Goal: Information Seeking & Learning: Check status

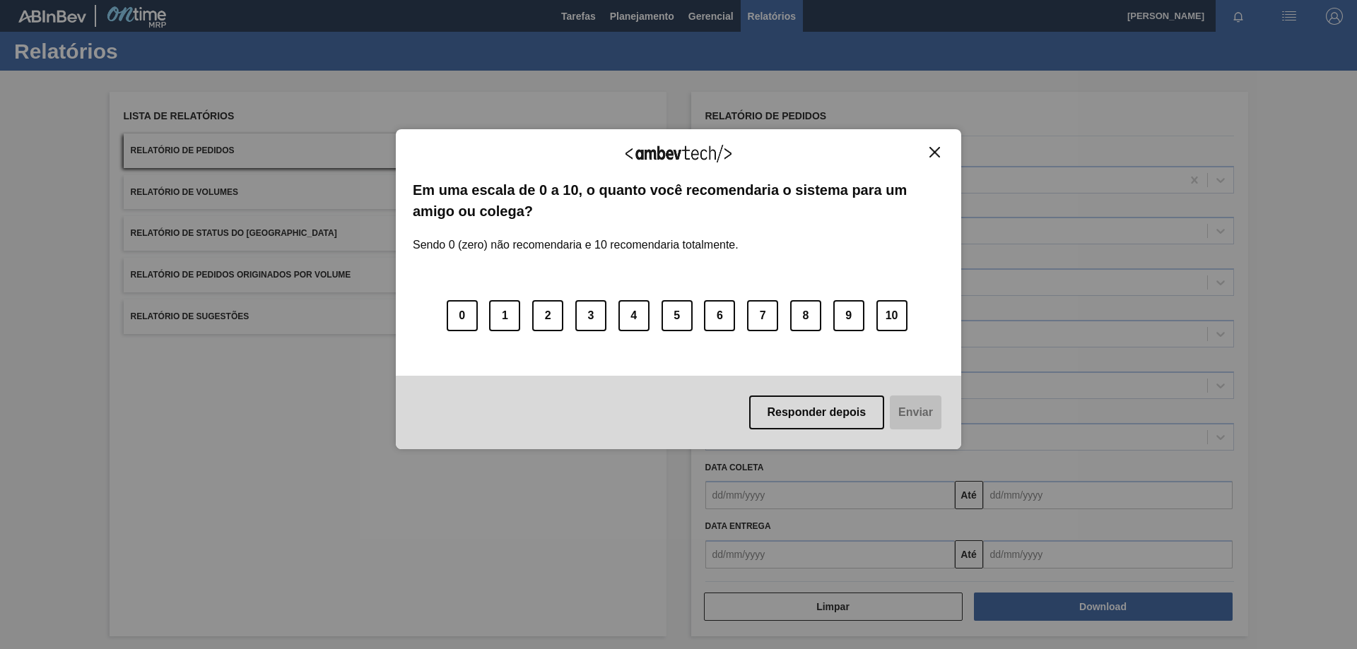
click at [933, 151] on img "Close" at bounding box center [934, 152] width 11 height 11
click at [938, 143] on div "Agradecemos seu feedback! Em uma escala de 0 a 10, o quanto você recomendaria o…" at bounding box center [678, 289] width 565 height 321
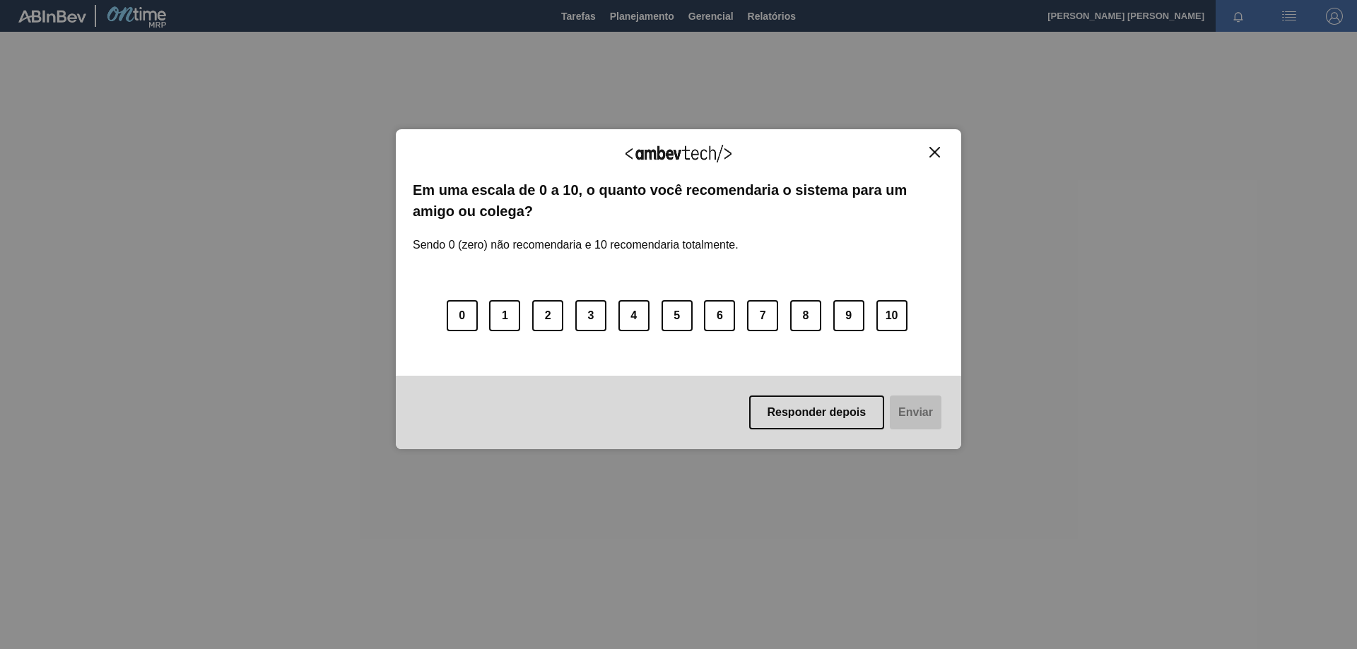
click at [934, 143] on div "Agradecemos seu feedback! Em uma escala de 0 a 10, o quanto você recomendaria o…" at bounding box center [678, 289] width 565 height 321
click at [932, 153] on img "Close" at bounding box center [934, 152] width 11 height 11
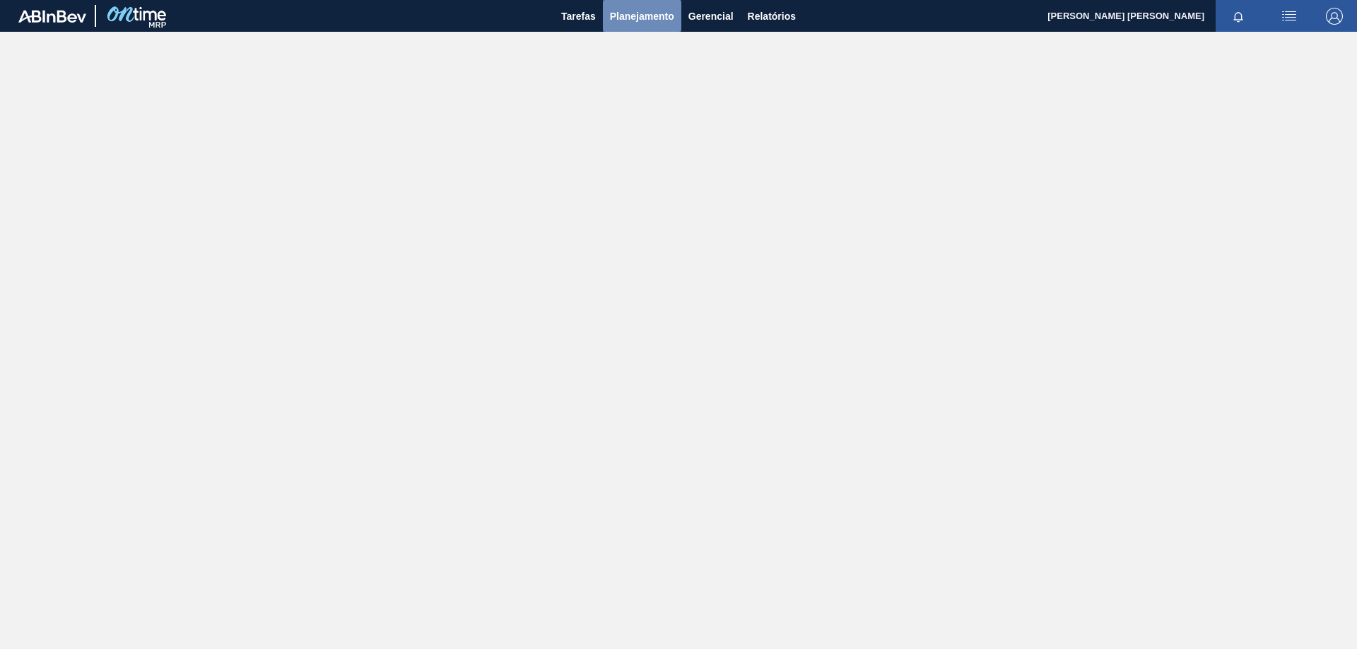
click at [658, 17] on span "Planejamento" at bounding box center [642, 16] width 64 height 17
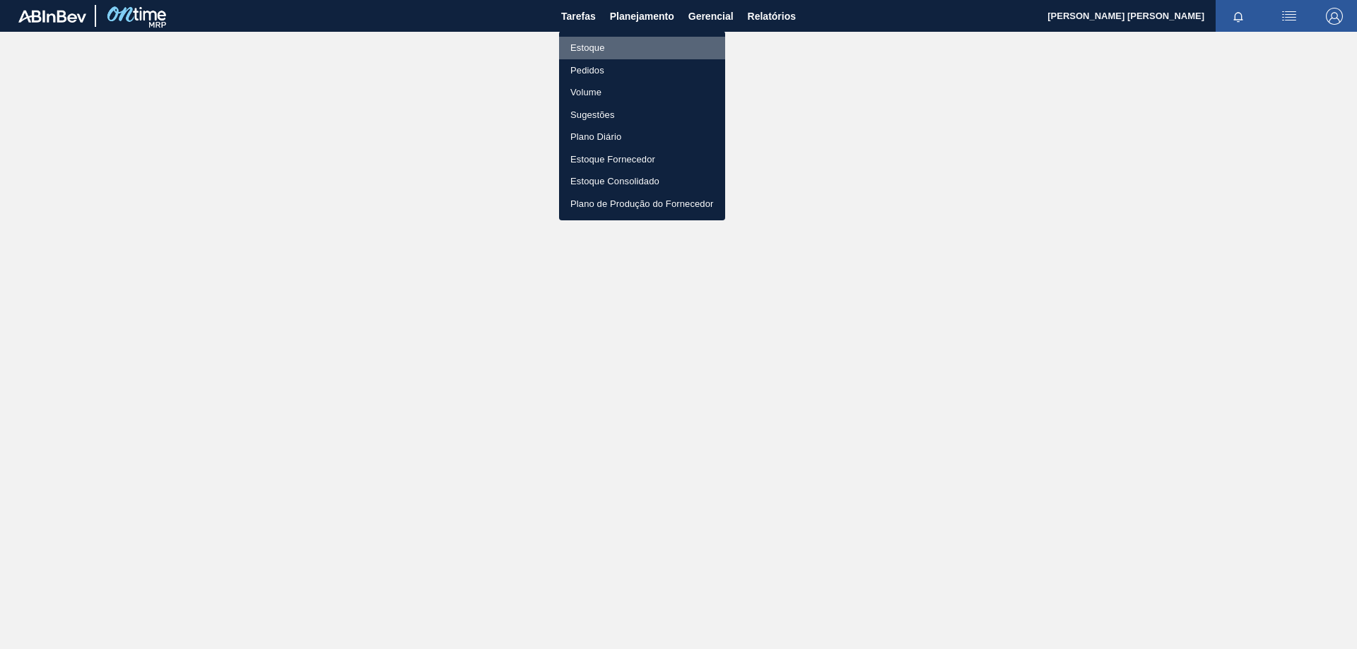
click at [608, 45] on li "Estoque" at bounding box center [642, 48] width 166 height 23
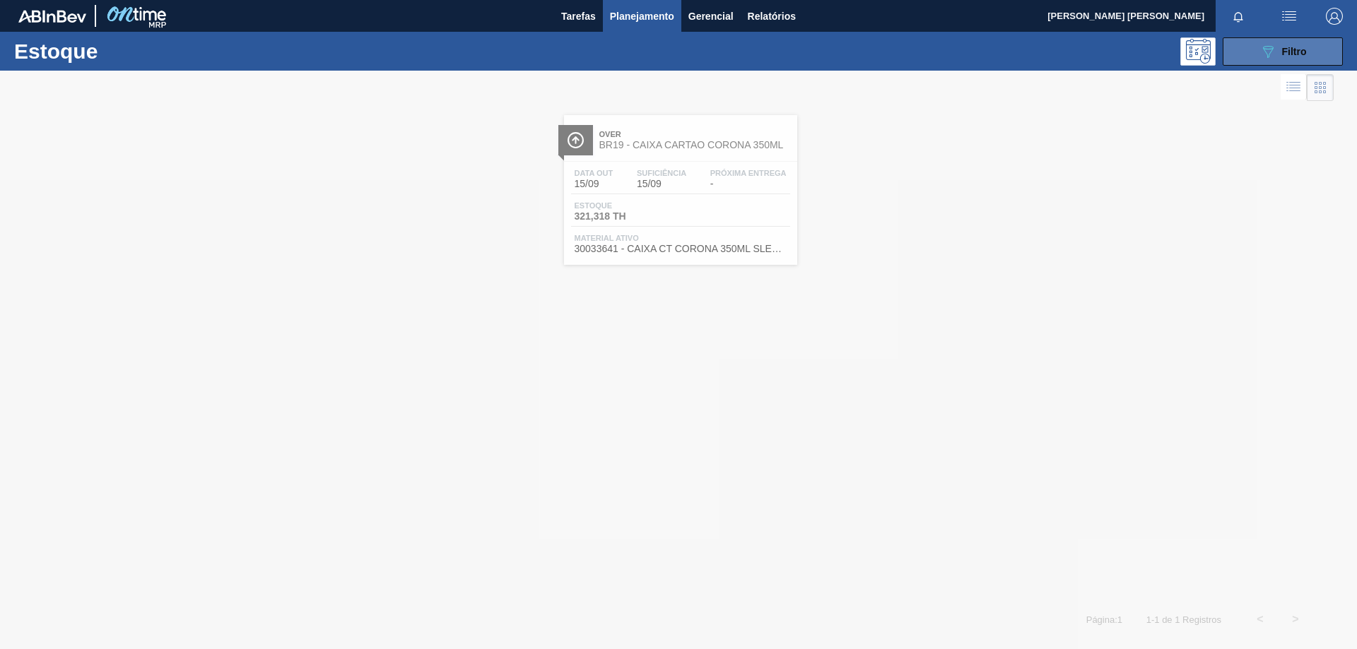
click at [1287, 61] on button "089F7B8B-B2A5-4AFE-B5C0-19BA573D28AC Filtro" at bounding box center [1282, 51] width 120 height 28
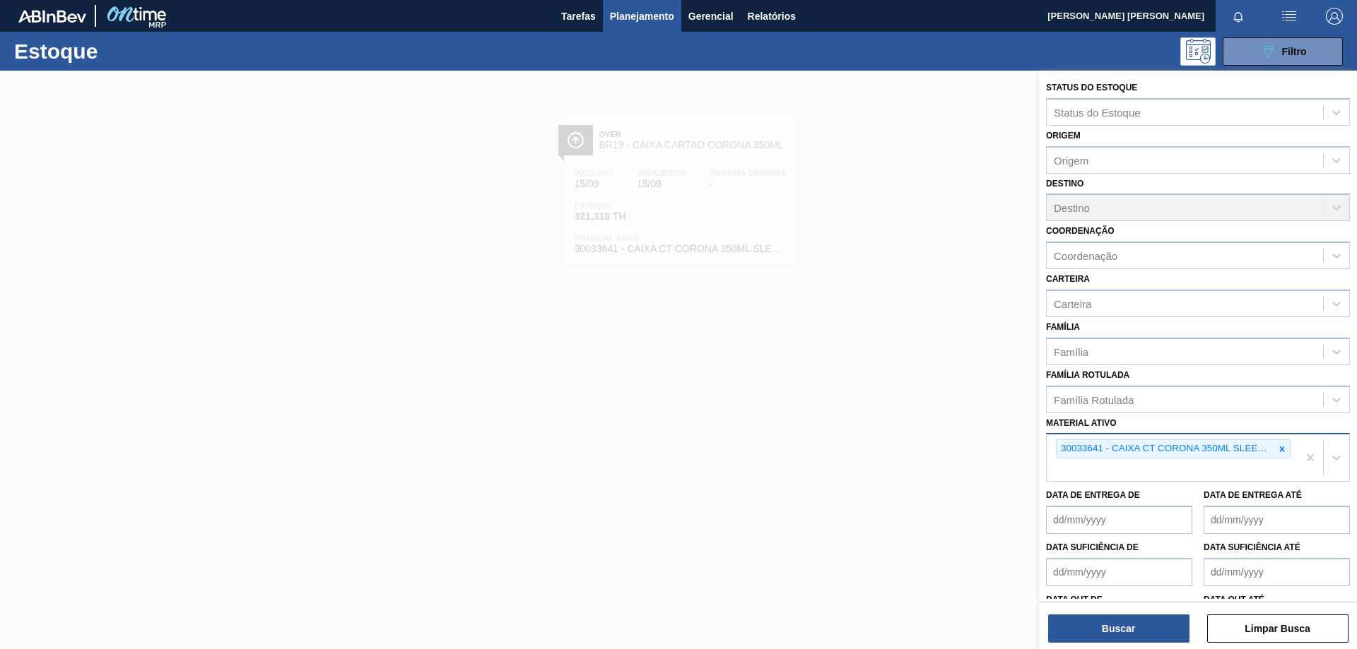
drag, startPoint x: 1278, startPoint y: 451, endPoint x: 1227, endPoint y: 452, distance: 50.2
click at [1277, 451] on icon at bounding box center [1282, 449] width 10 height 10
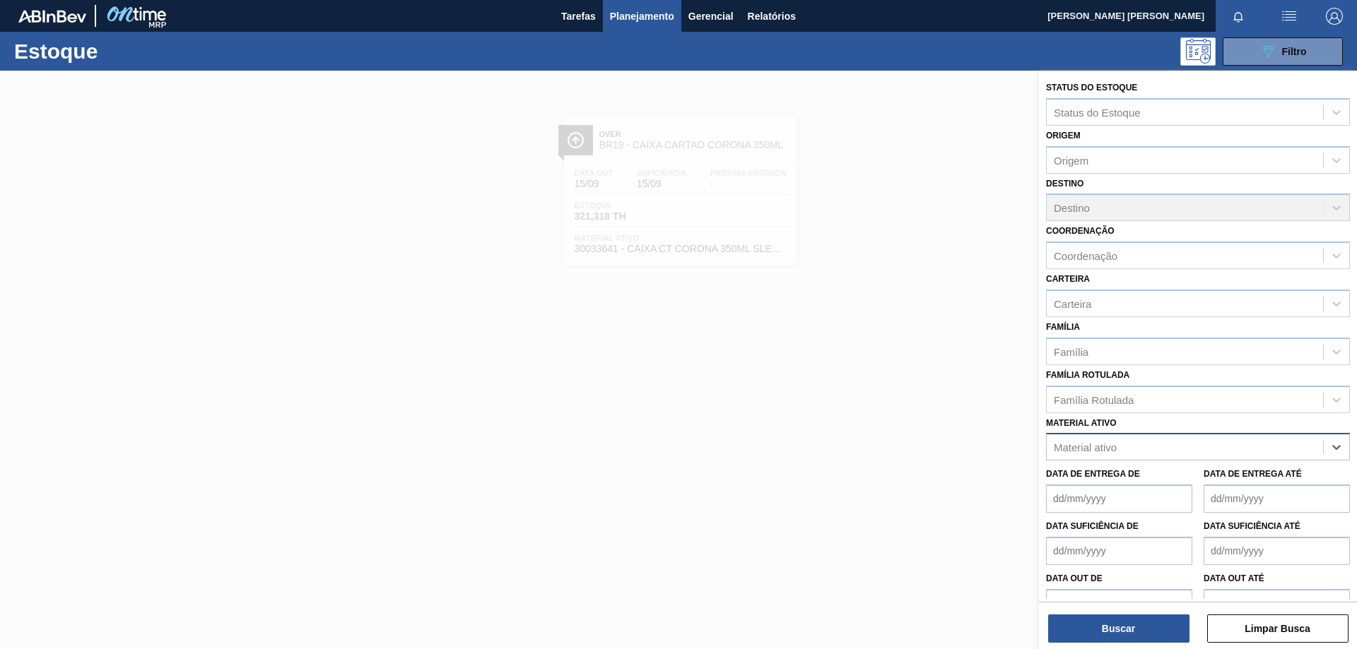
click at [1205, 444] on div "Material ativo" at bounding box center [1185, 447] width 276 height 20
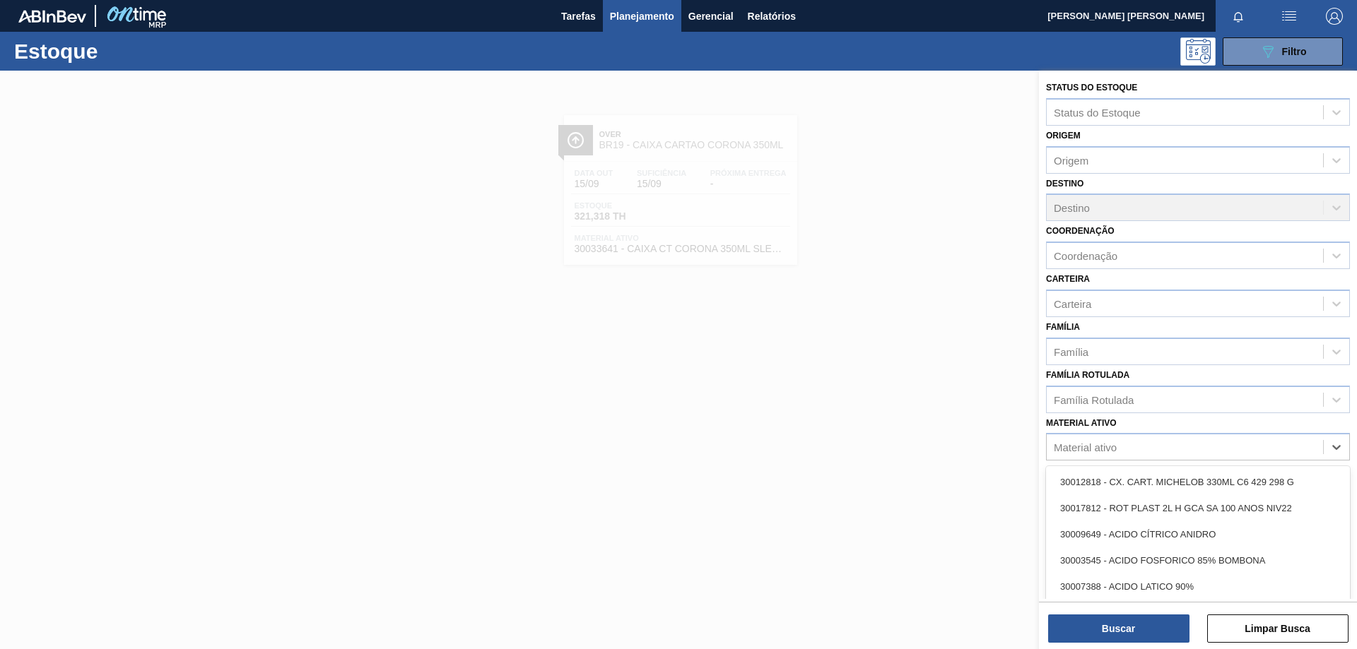
paste ativo "30002293"
type ativo "30002293"
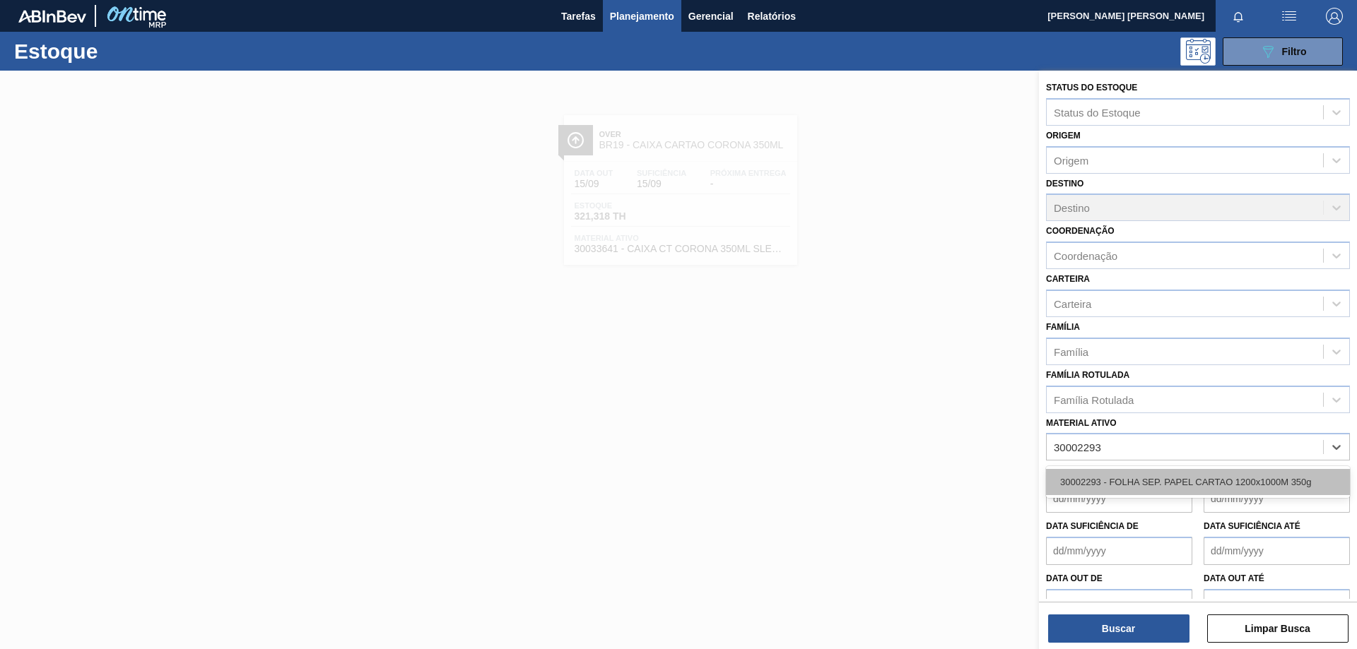
click at [1121, 481] on div "30002293 - FOLHA SEP. PAPEL CARTAO 1200x1000M 350g" at bounding box center [1198, 482] width 304 height 26
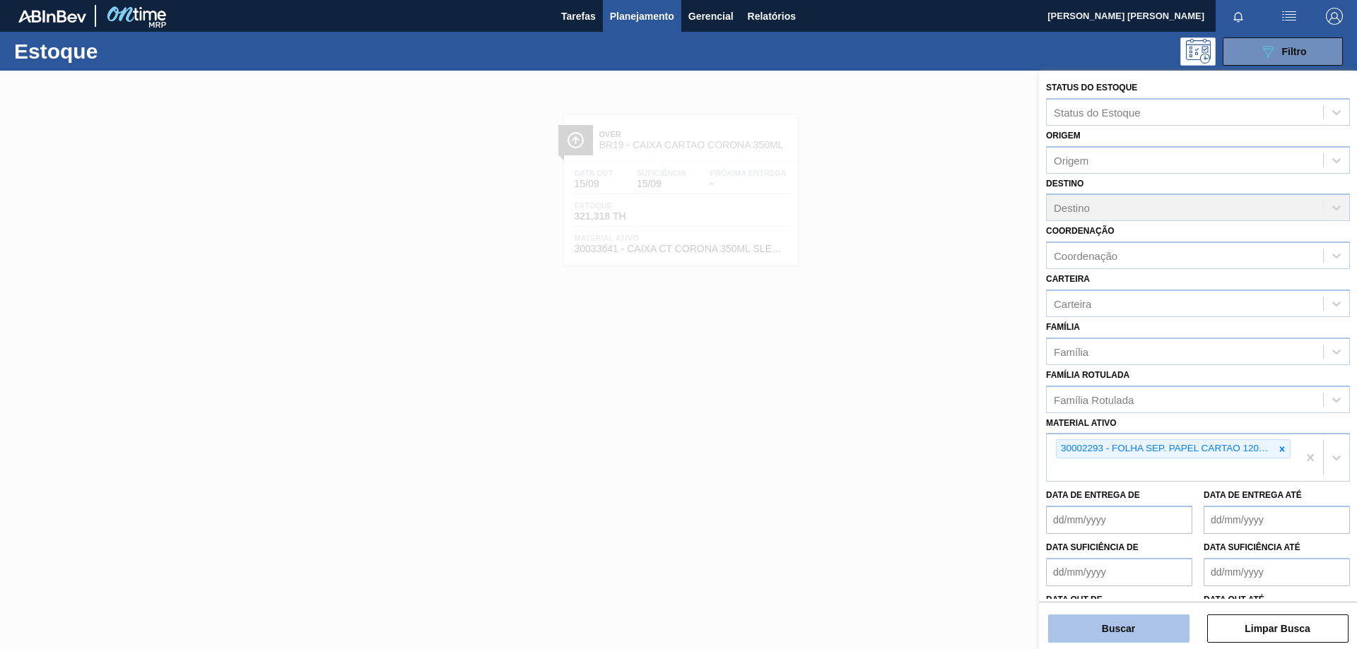
click at [1102, 620] on button "Buscar" at bounding box center [1118, 629] width 141 height 28
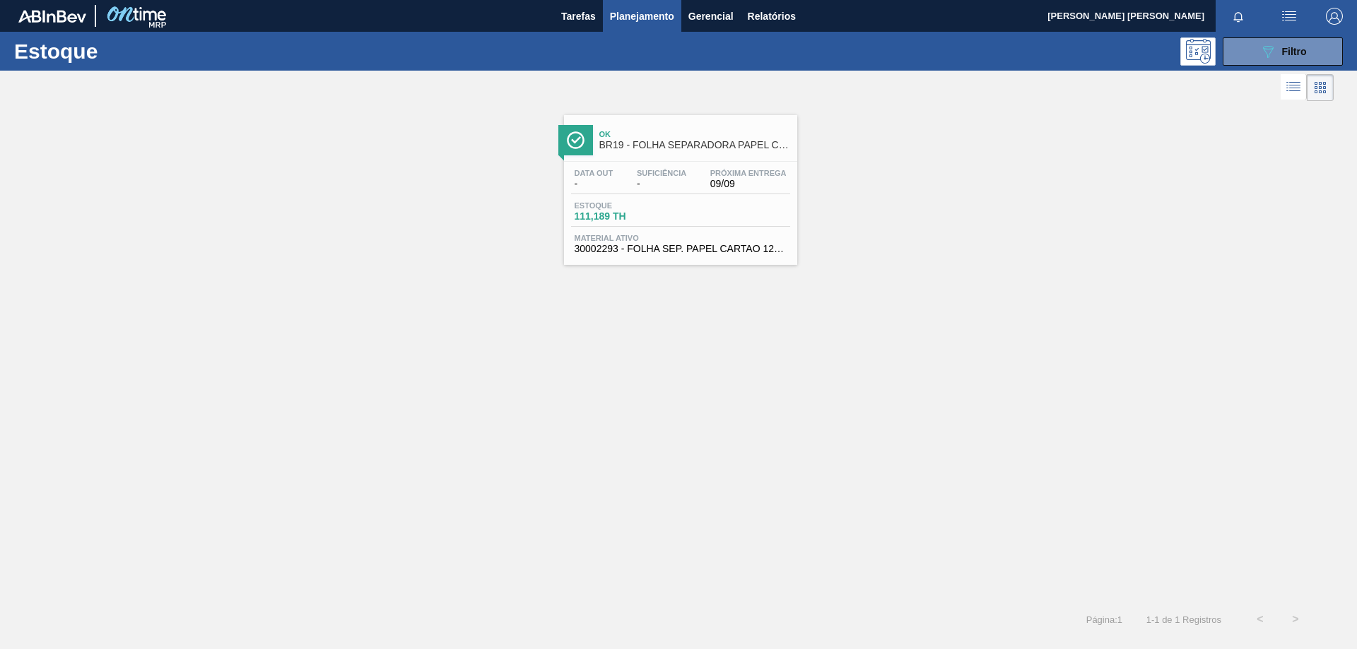
click at [693, 222] on div "Estoque 111,189 TH" at bounding box center [680, 213] width 219 height 25
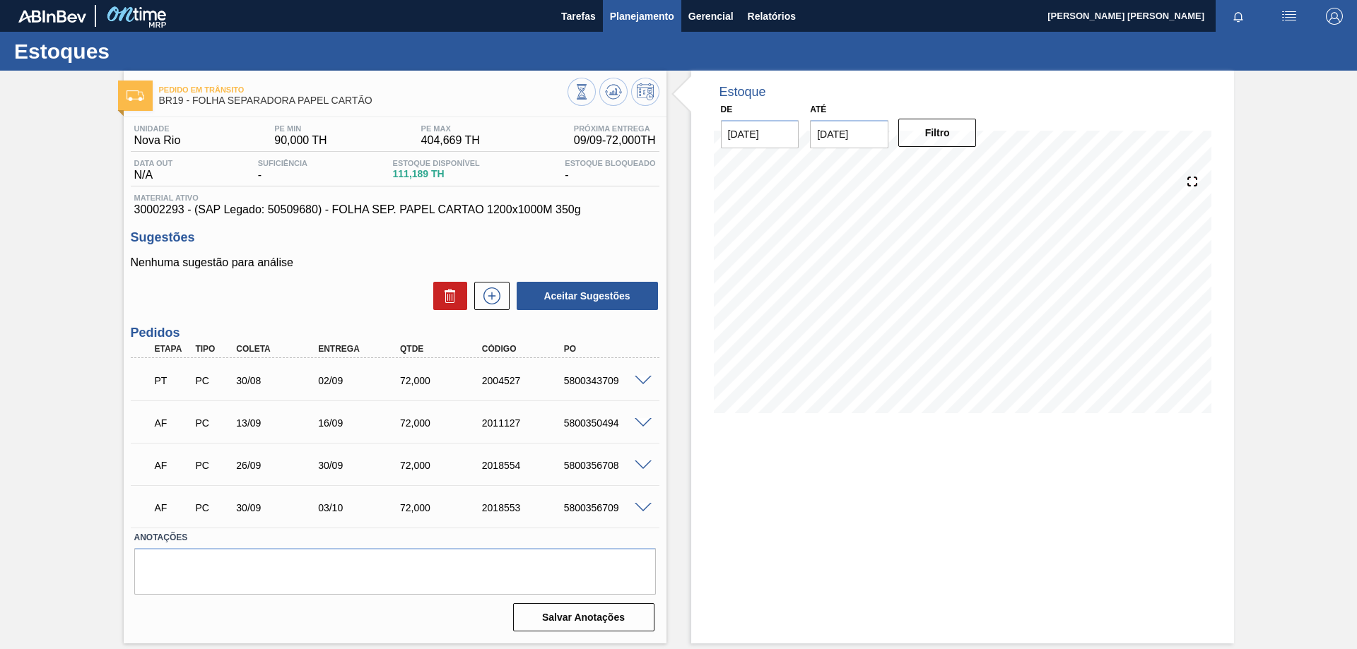
click at [666, 20] on span "Planejamento" at bounding box center [642, 16] width 64 height 17
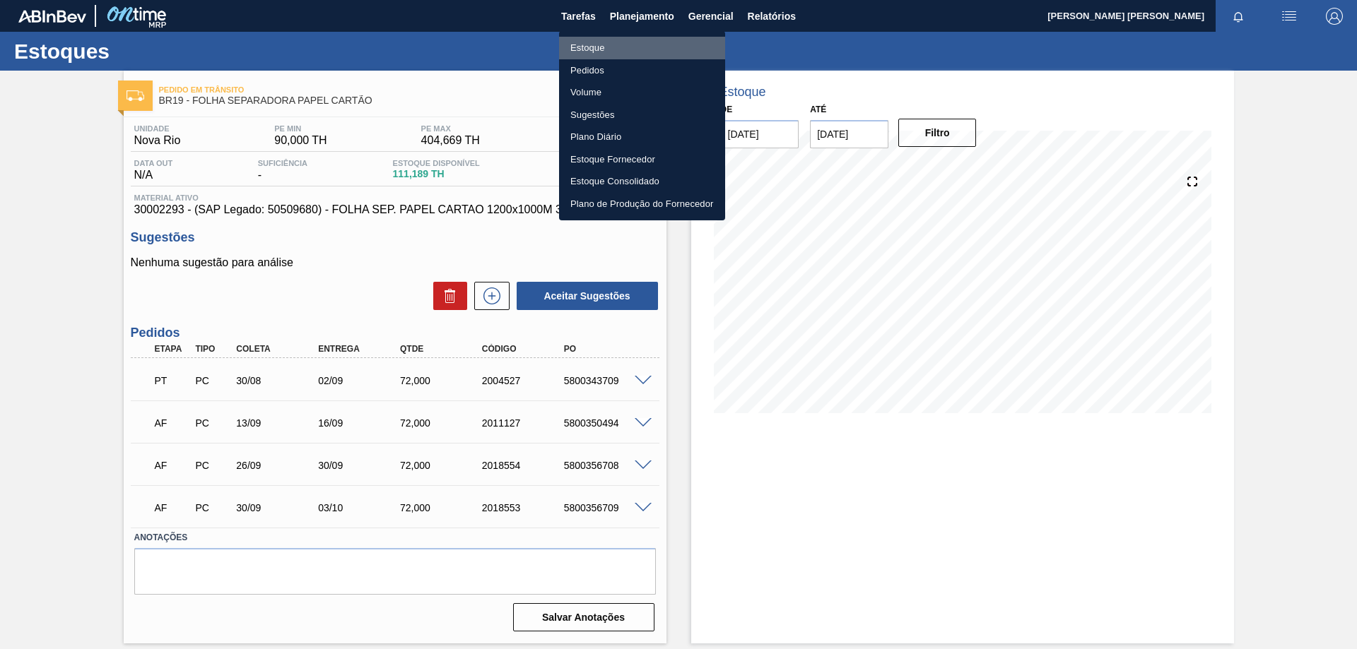
click at [601, 52] on li "Estoque" at bounding box center [642, 48] width 166 height 23
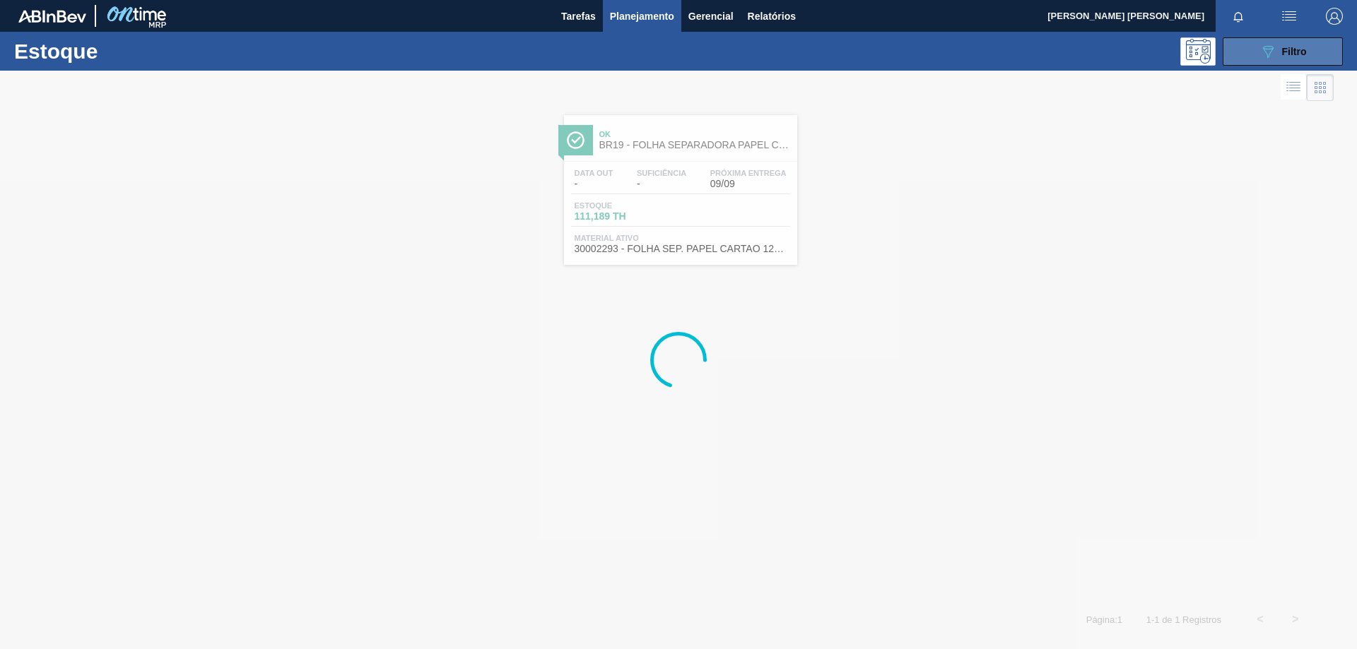
click at [1237, 44] on button "089F7B8B-B2A5-4AFE-B5C0-19BA573D28AC Filtro" at bounding box center [1282, 51] width 120 height 28
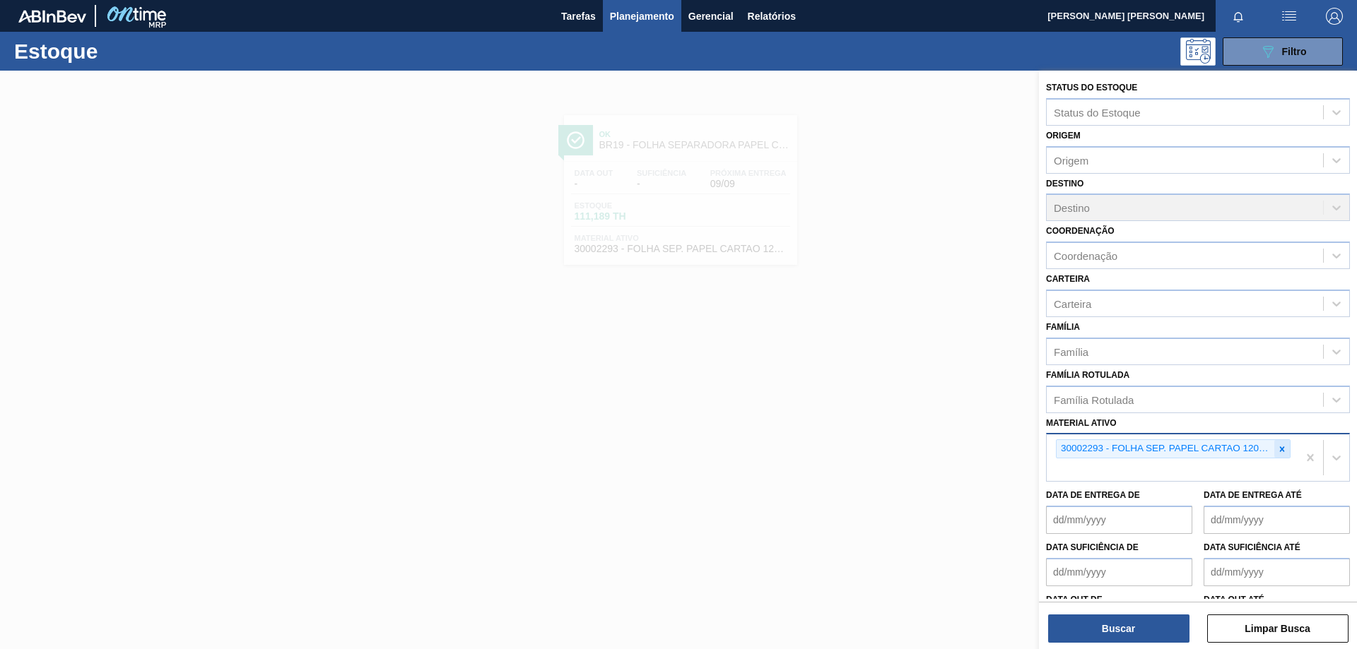
click at [1280, 445] on icon at bounding box center [1282, 449] width 10 height 10
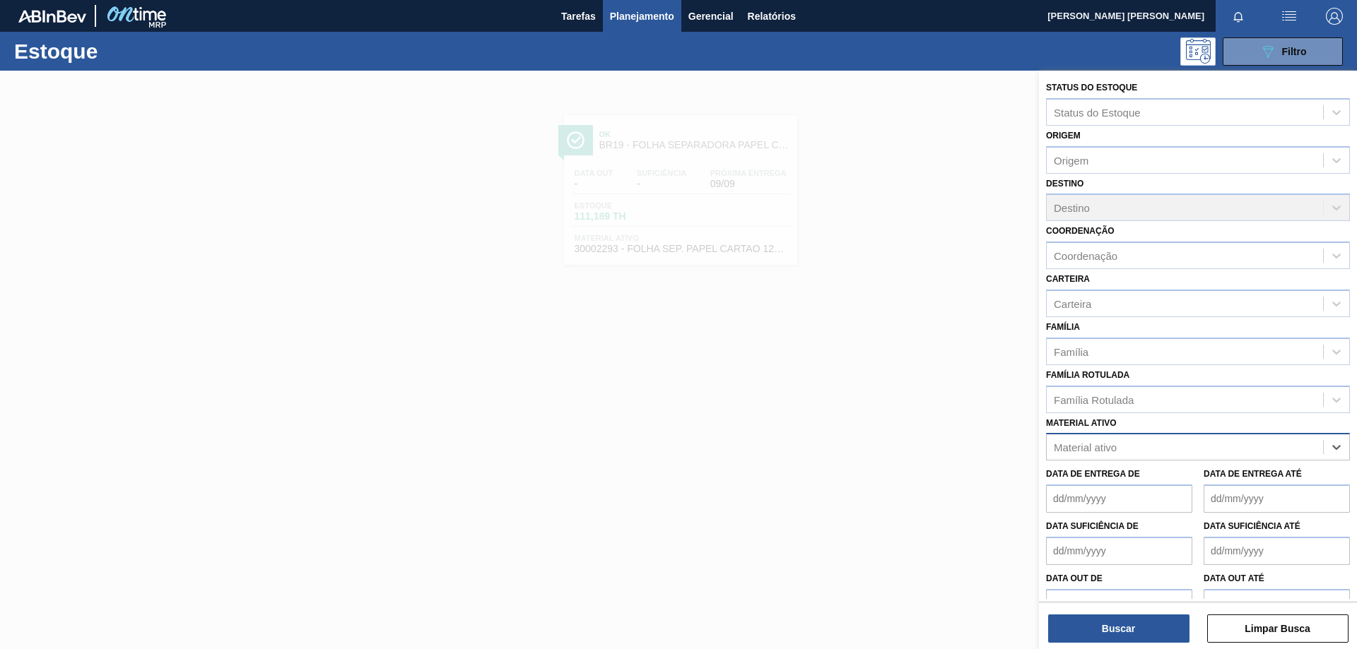
paste ativo "30002598"
type ativo "30002598"
click at [1167, 485] on div "30002598 - FOIL BC 600 IN65" at bounding box center [1198, 482] width 304 height 26
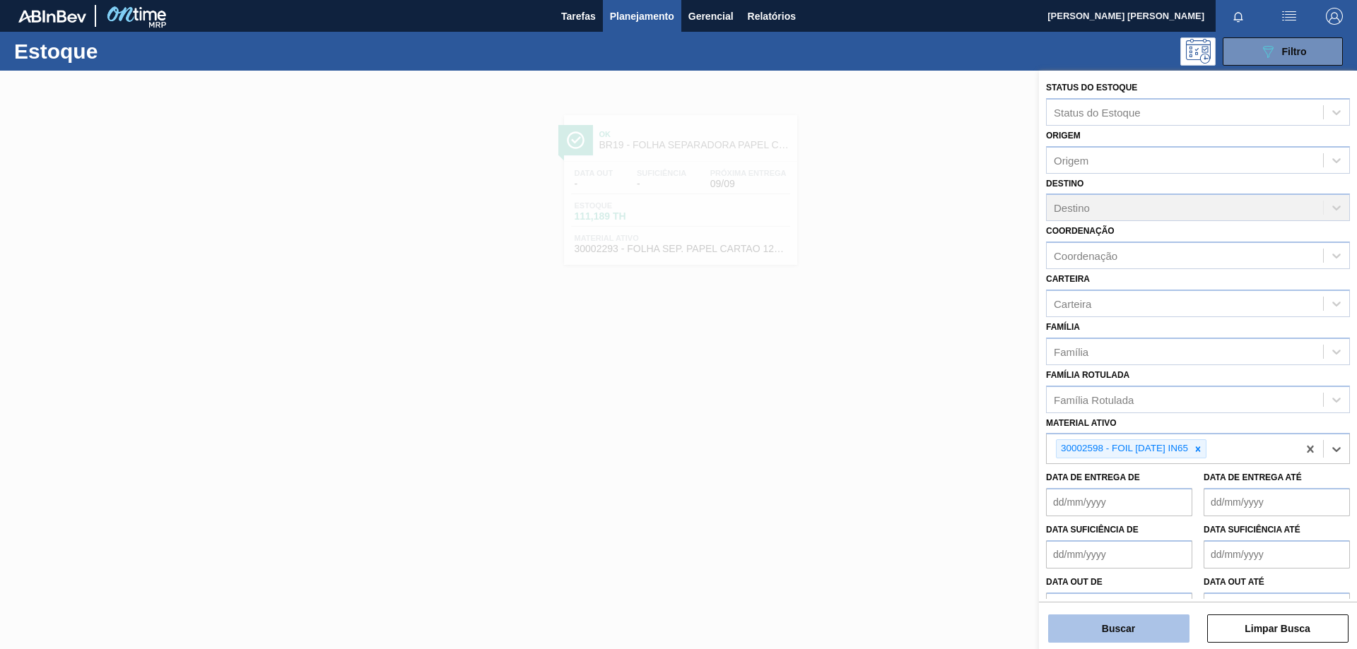
click at [1134, 623] on button "Buscar" at bounding box center [1118, 629] width 141 height 28
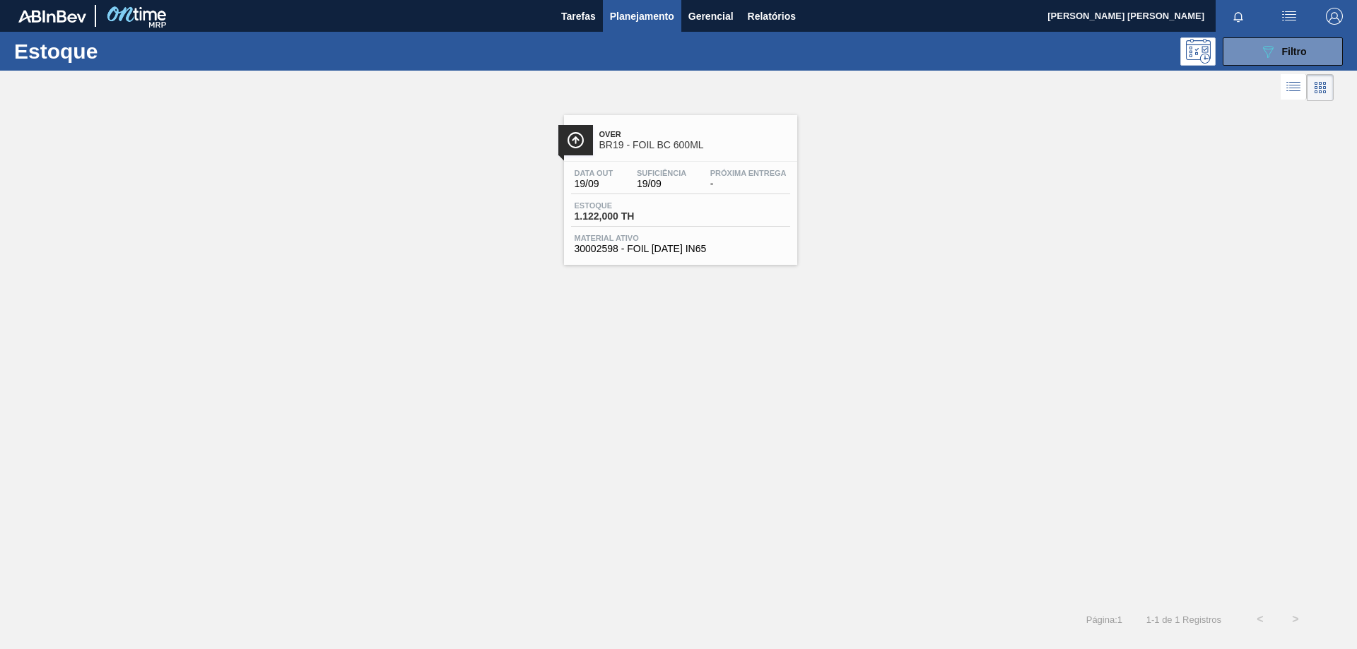
click at [622, 221] on span "1.122,000 TH" at bounding box center [623, 216] width 99 height 11
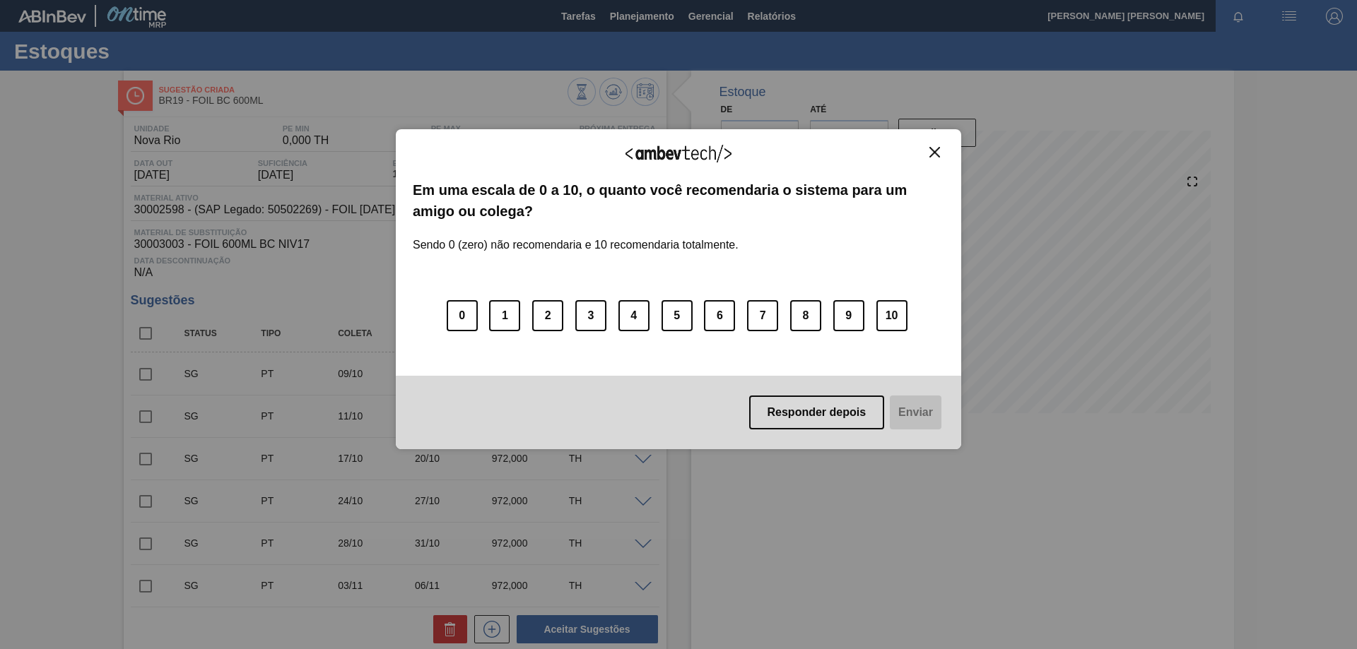
drag, startPoint x: 937, startPoint y: 151, endPoint x: 789, endPoint y: 112, distance: 152.7
click at [938, 151] on img "Close" at bounding box center [934, 152] width 11 height 11
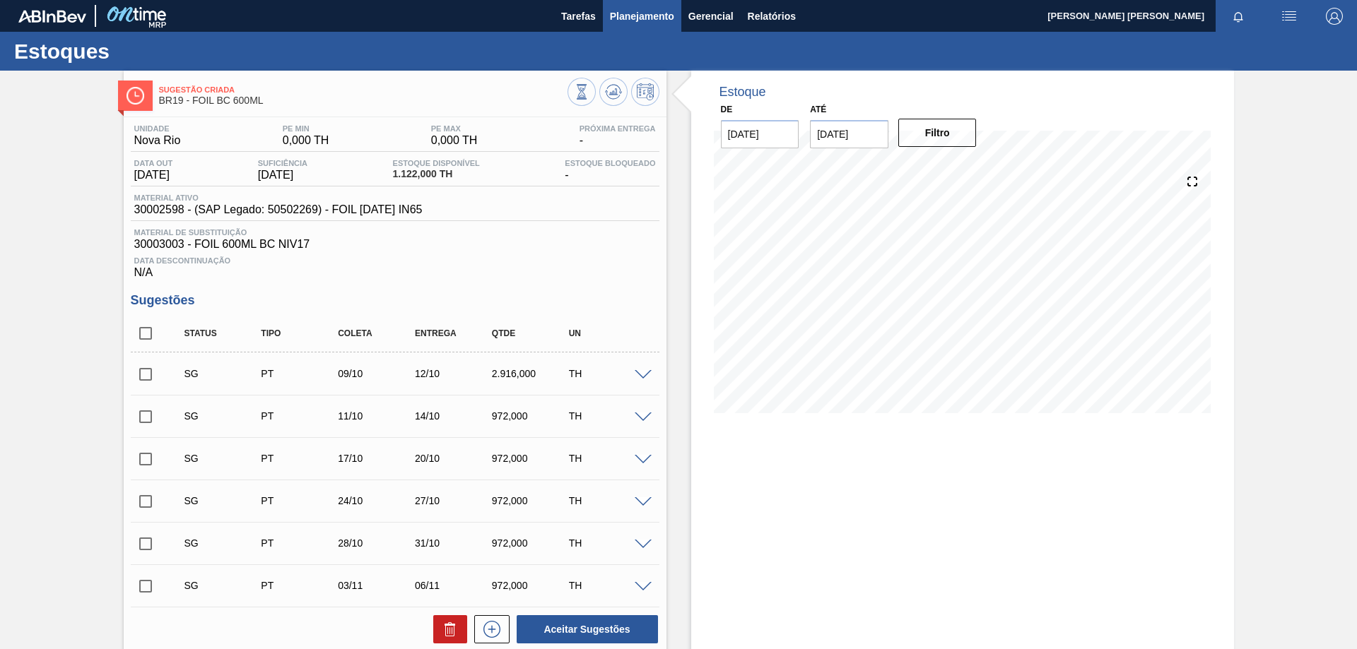
click at [660, 20] on span "Planejamento" at bounding box center [642, 16] width 64 height 17
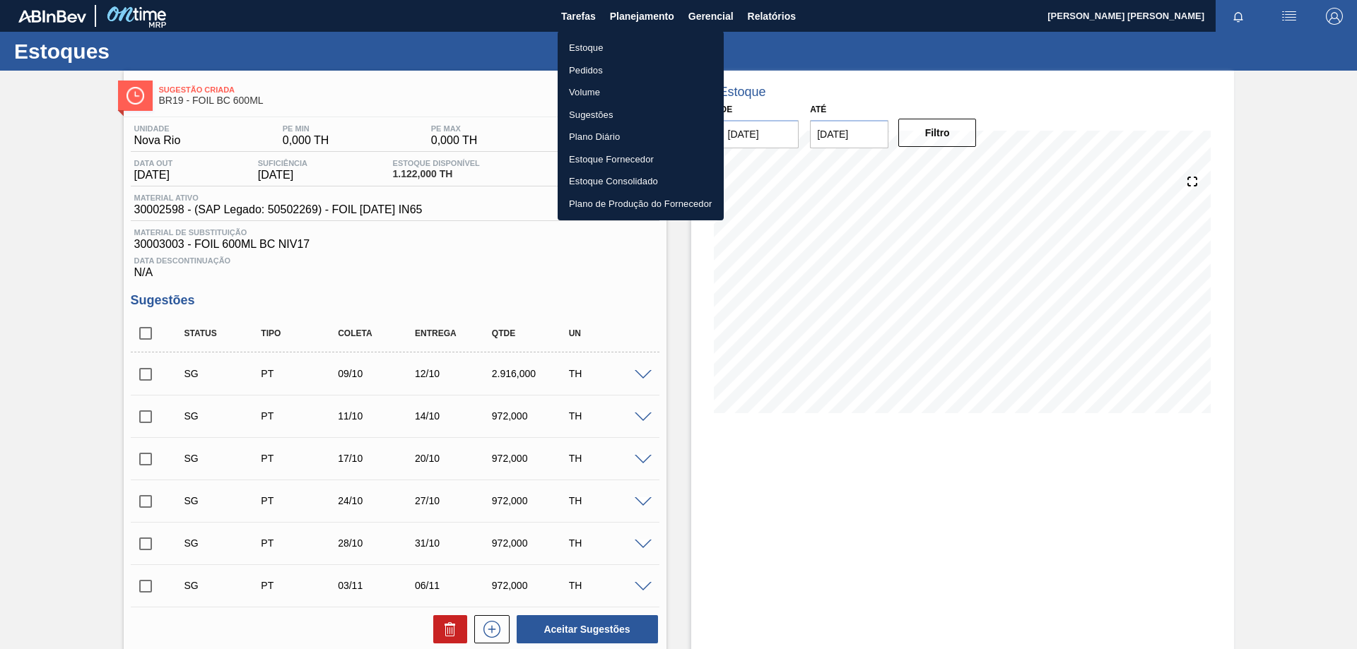
click at [623, 37] on li "Estoque" at bounding box center [641, 48] width 166 height 23
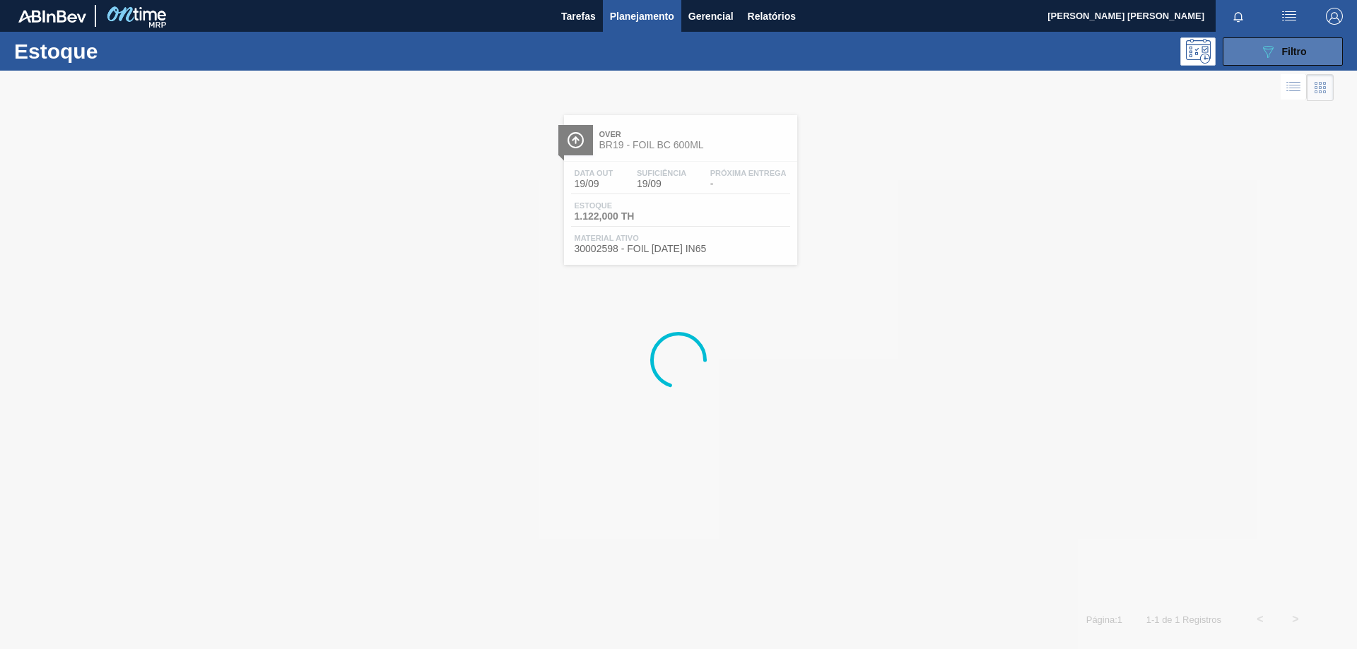
click at [1266, 54] on icon "089F7B8B-B2A5-4AFE-B5C0-19BA573D28AC" at bounding box center [1267, 51] width 17 height 17
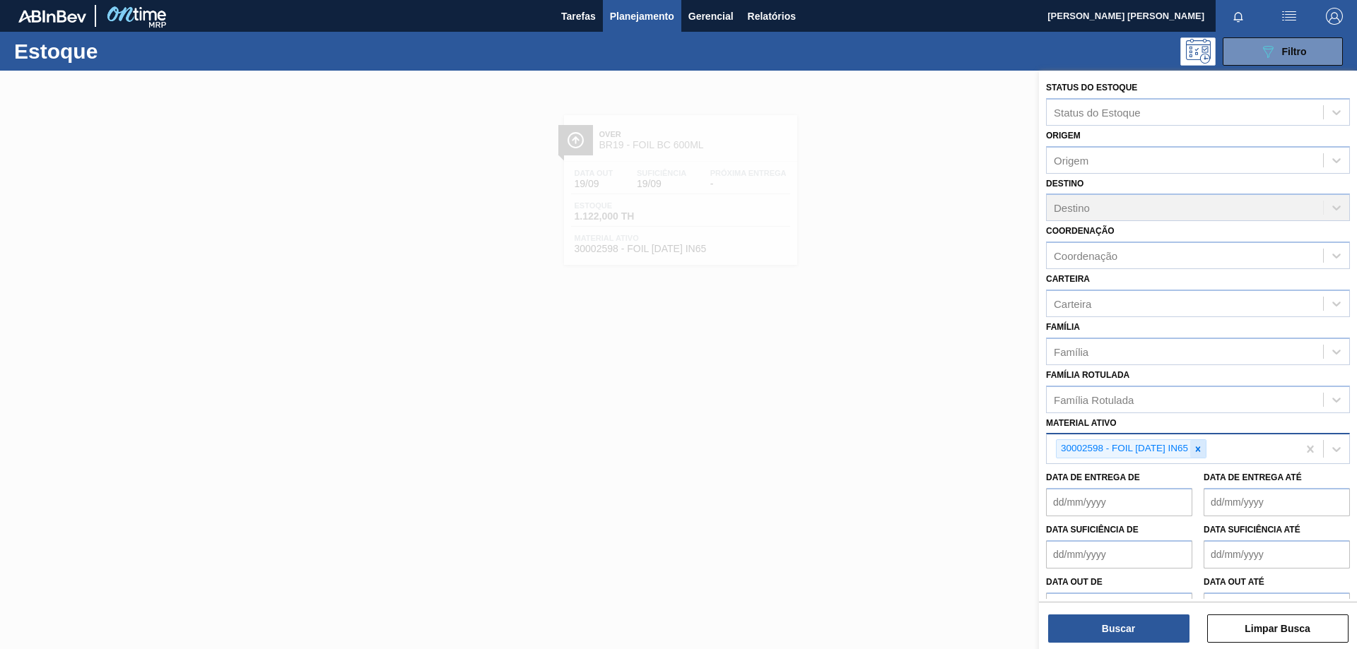
click at [1199, 450] on icon at bounding box center [1198, 449] width 5 height 5
click at [1186, 445] on div "Material ativo" at bounding box center [1185, 447] width 276 height 20
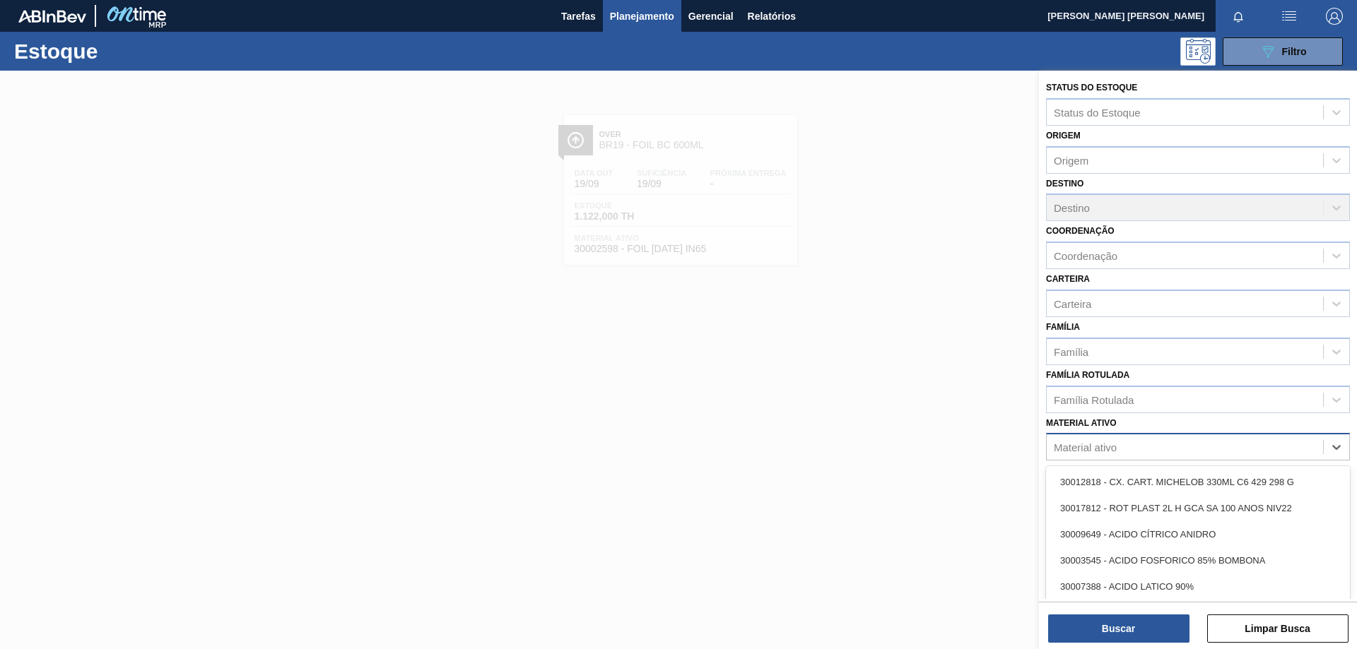
paste ativo "30033641"
type ativo "30033641"
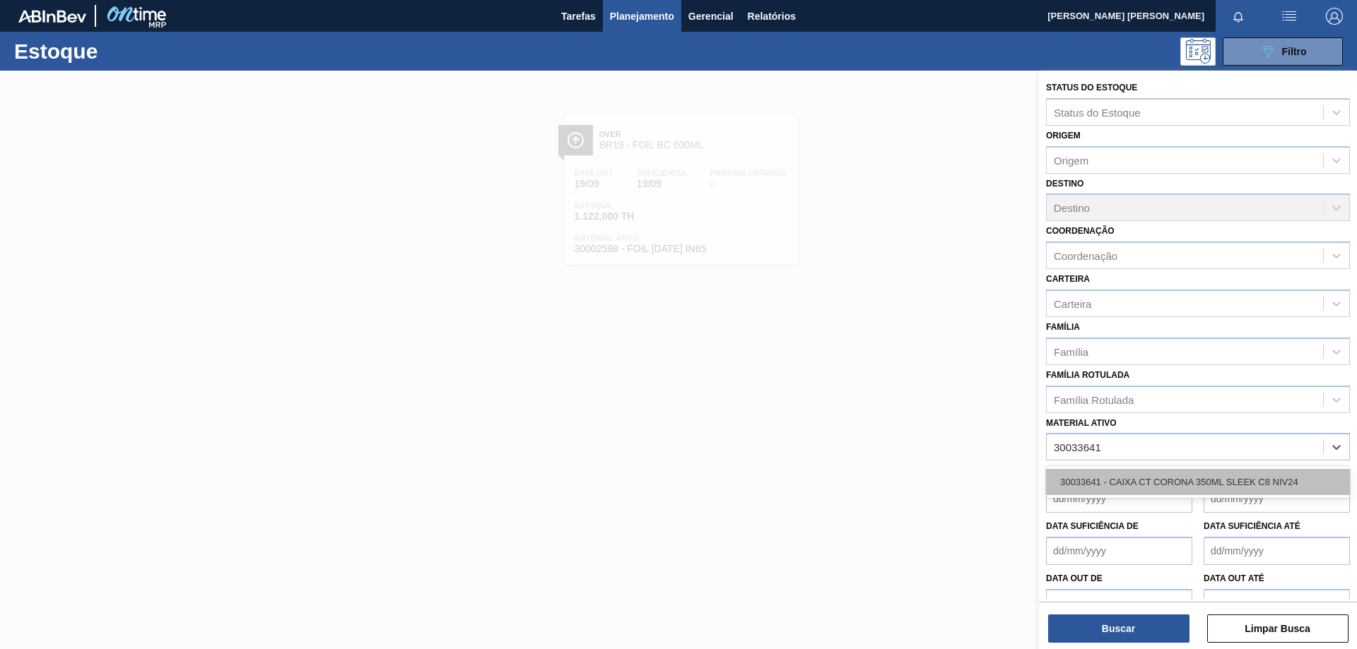
click at [1153, 473] on div "30033641 - CAIXA CT CORONA 350ML SLEEK C8 NIV24" at bounding box center [1198, 482] width 304 height 26
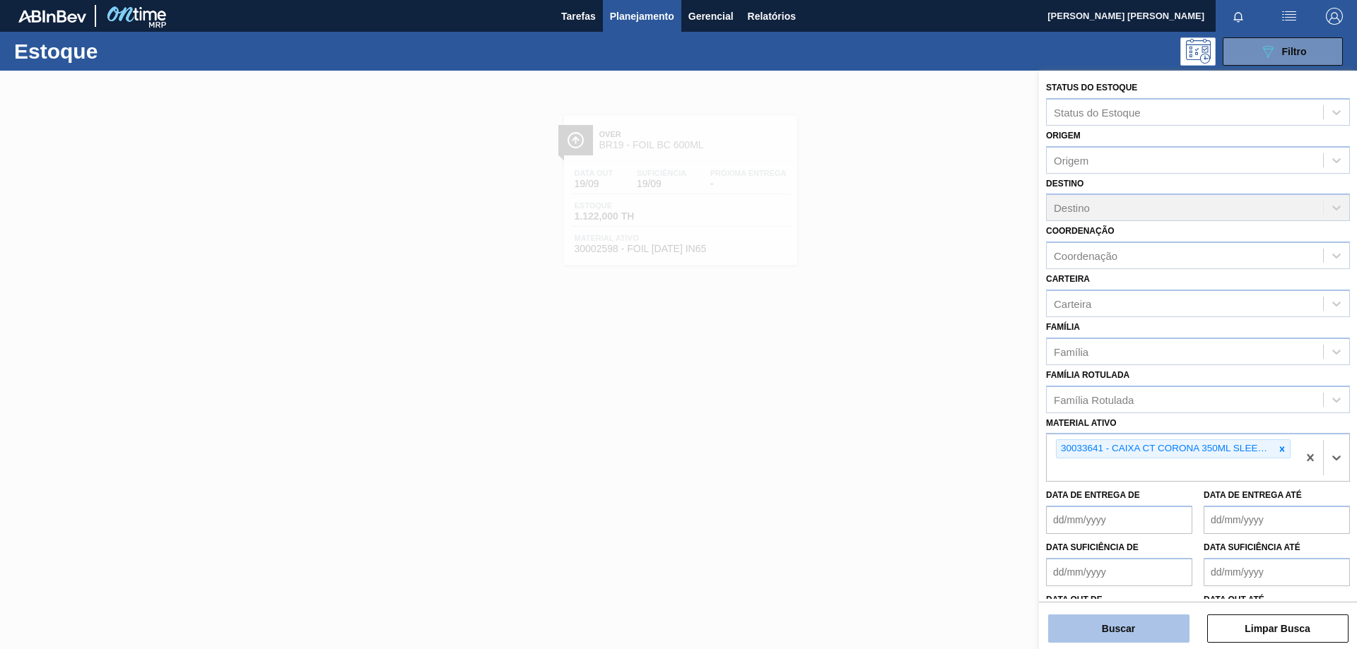
click at [1140, 625] on button "Buscar" at bounding box center [1118, 629] width 141 height 28
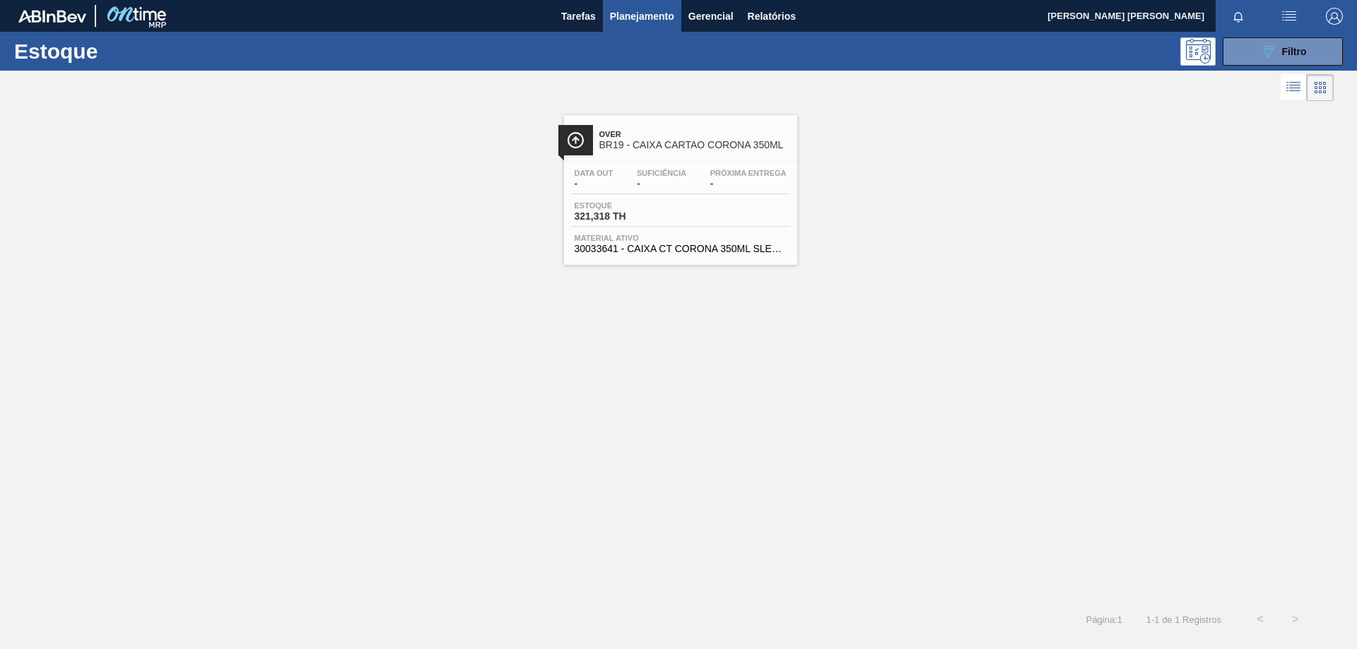
click at [633, 187] on div "Suficiência -" at bounding box center [661, 179] width 57 height 20
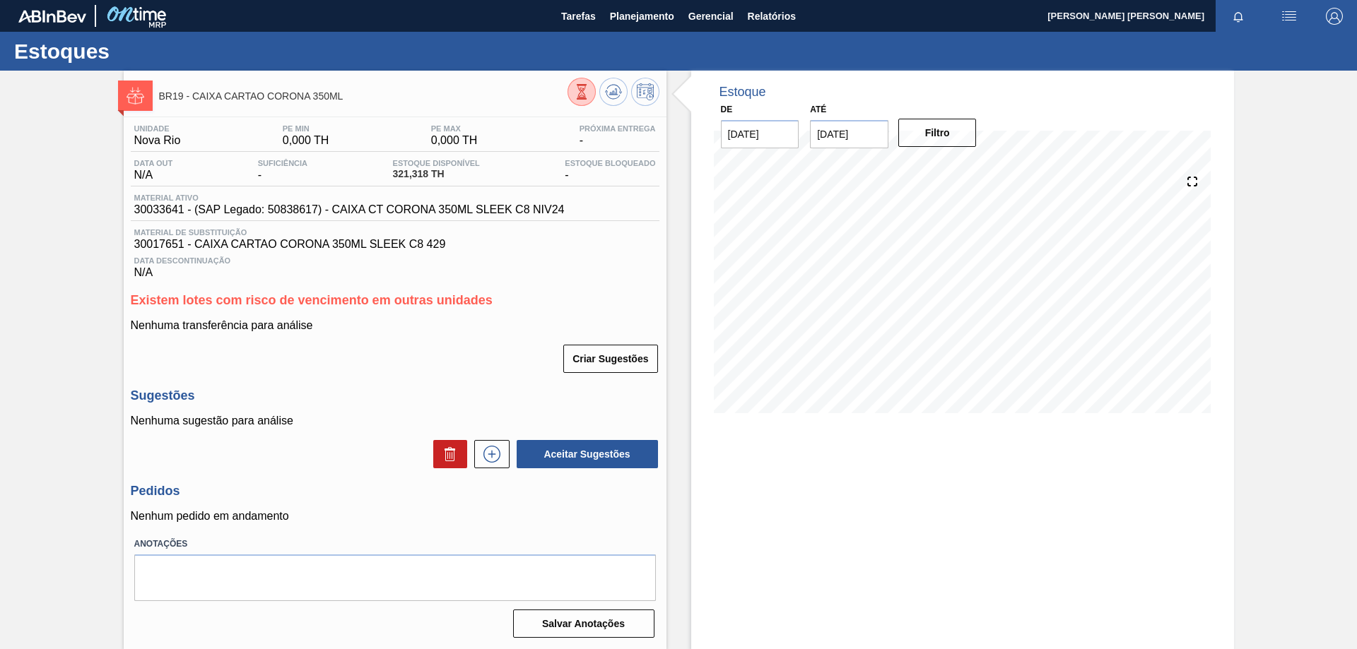
click at [582, 95] on icon at bounding box center [582, 92] width 16 height 16
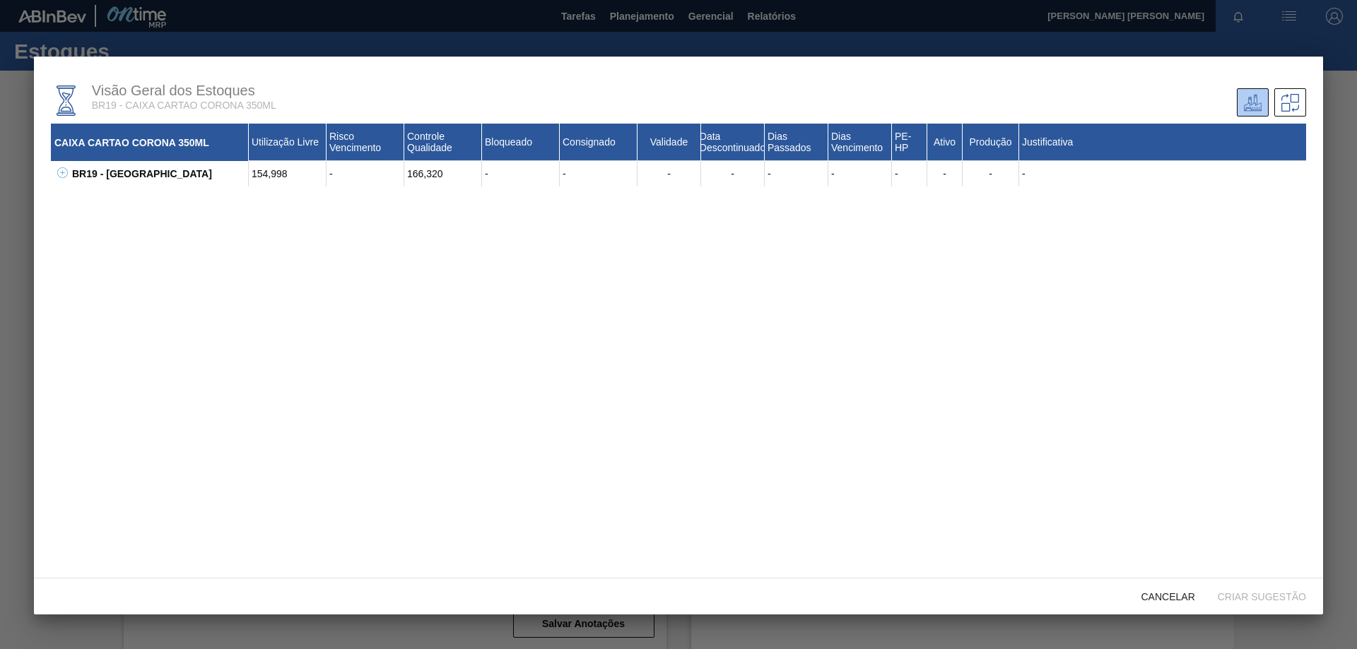
click at [61, 171] on icon at bounding box center [62, 172] width 11 height 11
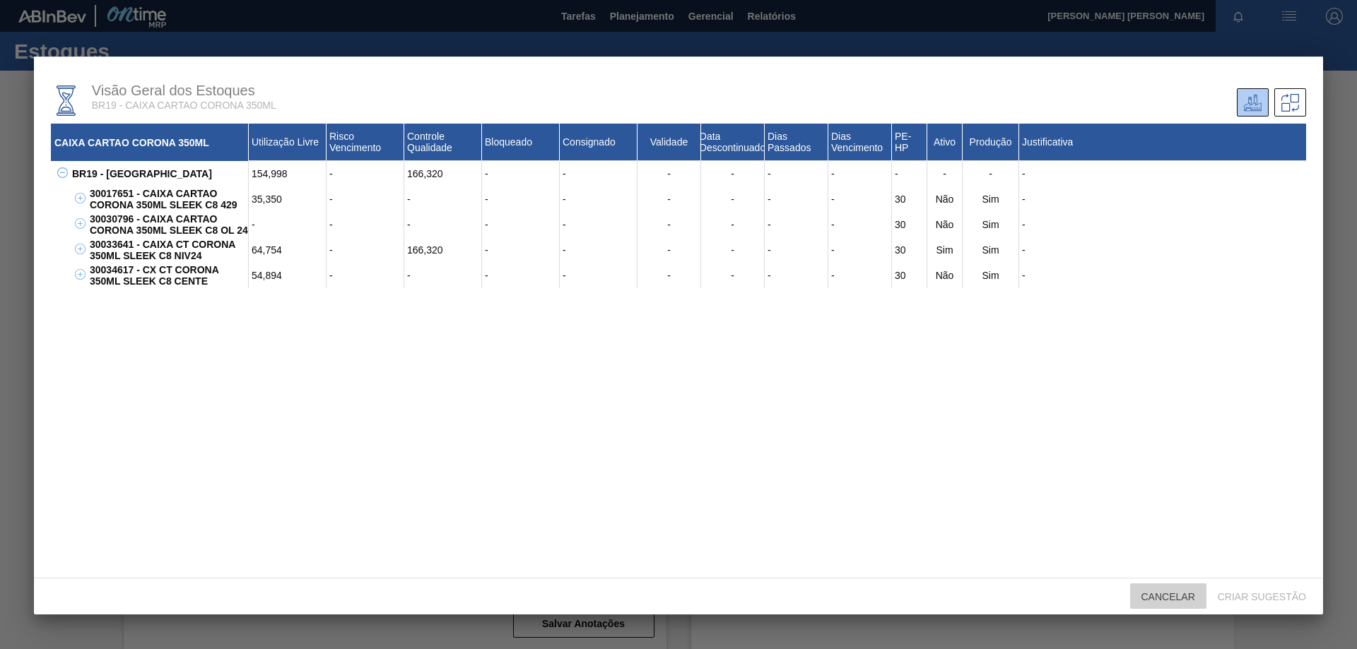
click at [1175, 591] on span "Cancelar" at bounding box center [1168, 596] width 76 height 11
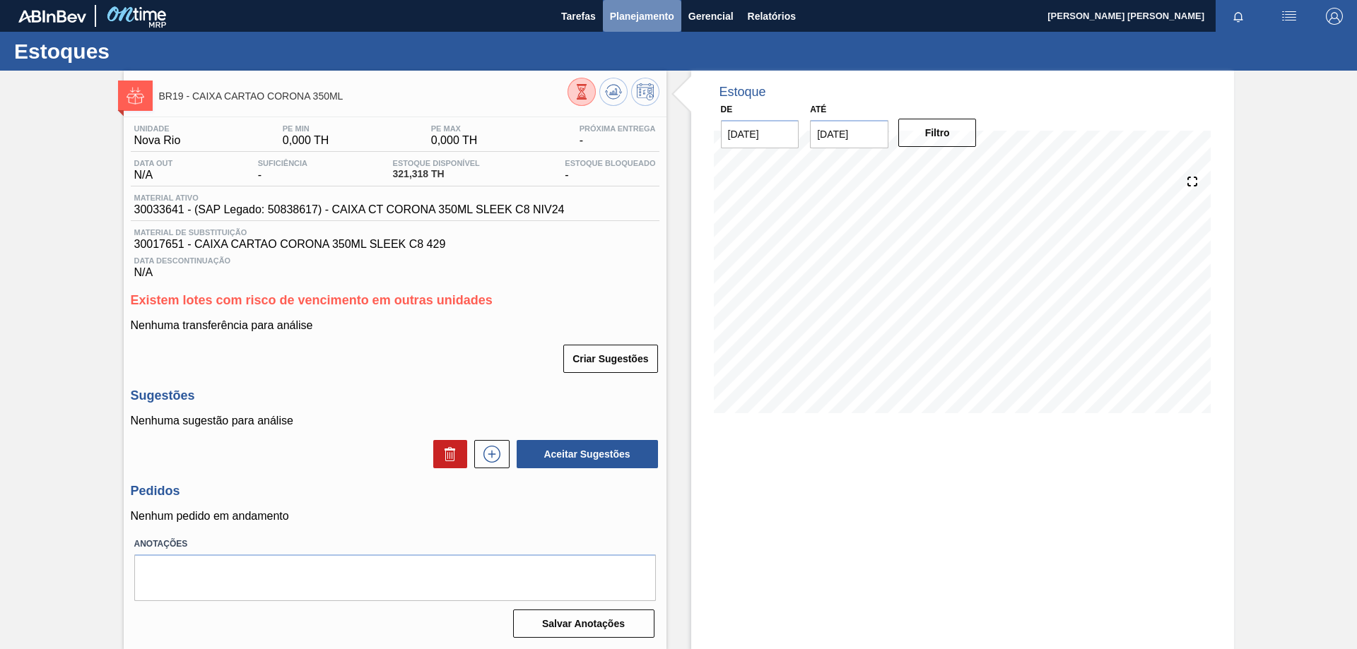
click at [637, 17] on span "Planejamento" at bounding box center [642, 16] width 64 height 17
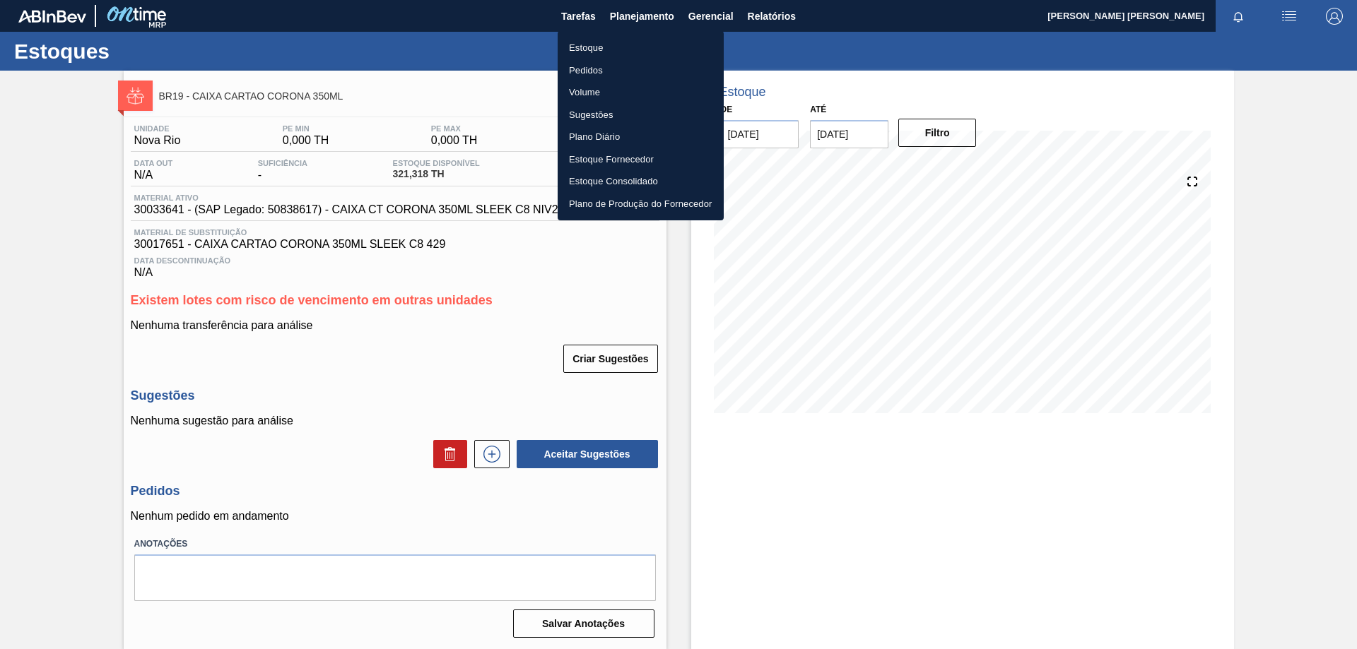
click at [611, 51] on li "Estoque" at bounding box center [641, 48] width 166 height 23
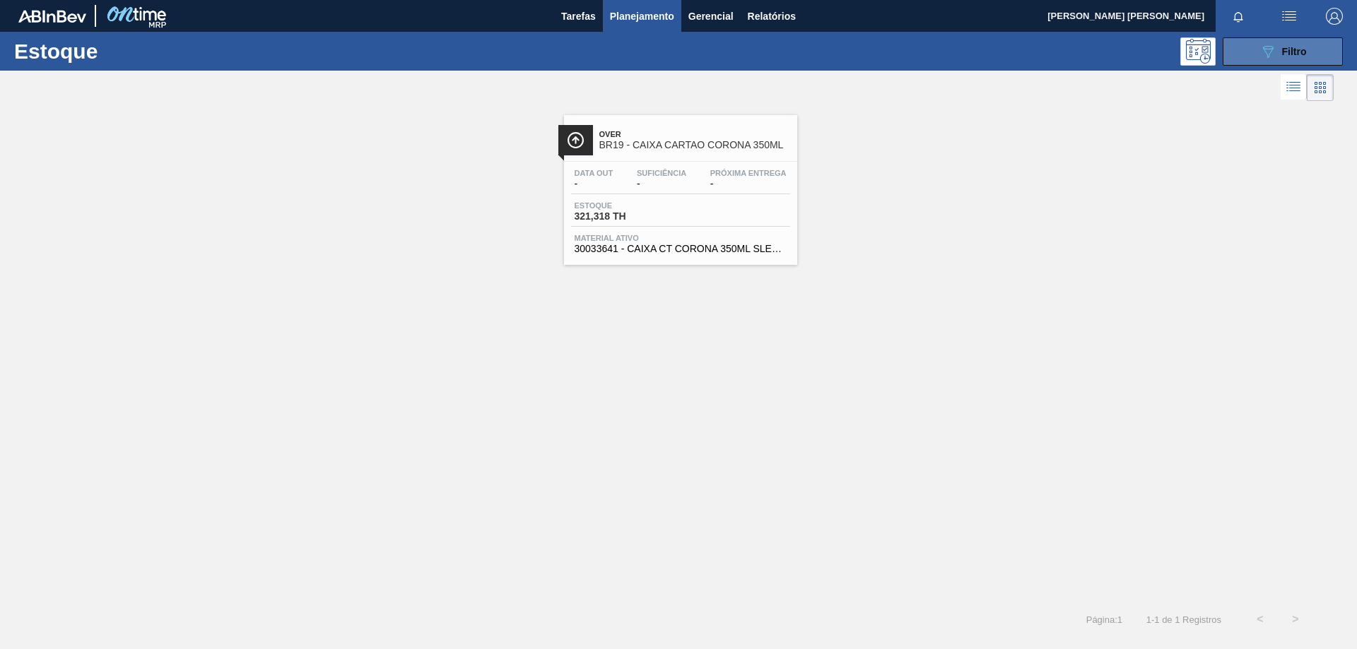
click at [1285, 52] on span "Filtro" at bounding box center [1294, 51] width 25 height 11
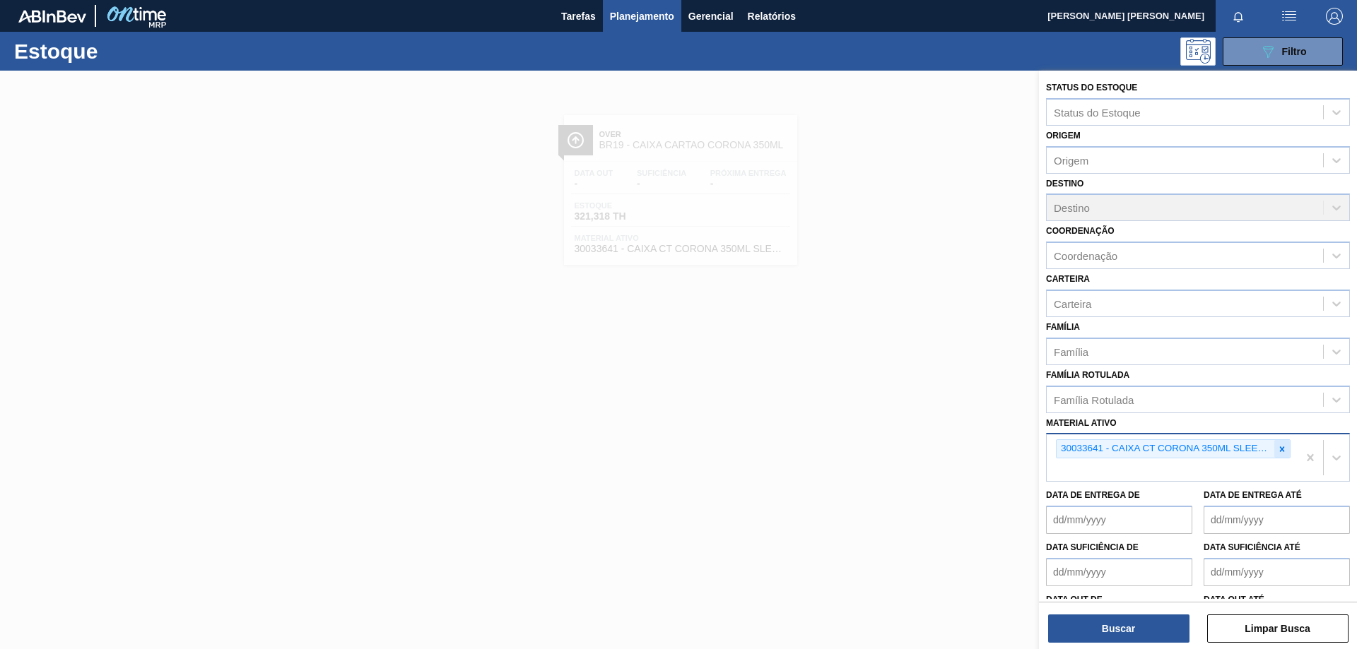
click at [1277, 449] on icon at bounding box center [1282, 449] width 10 height 10
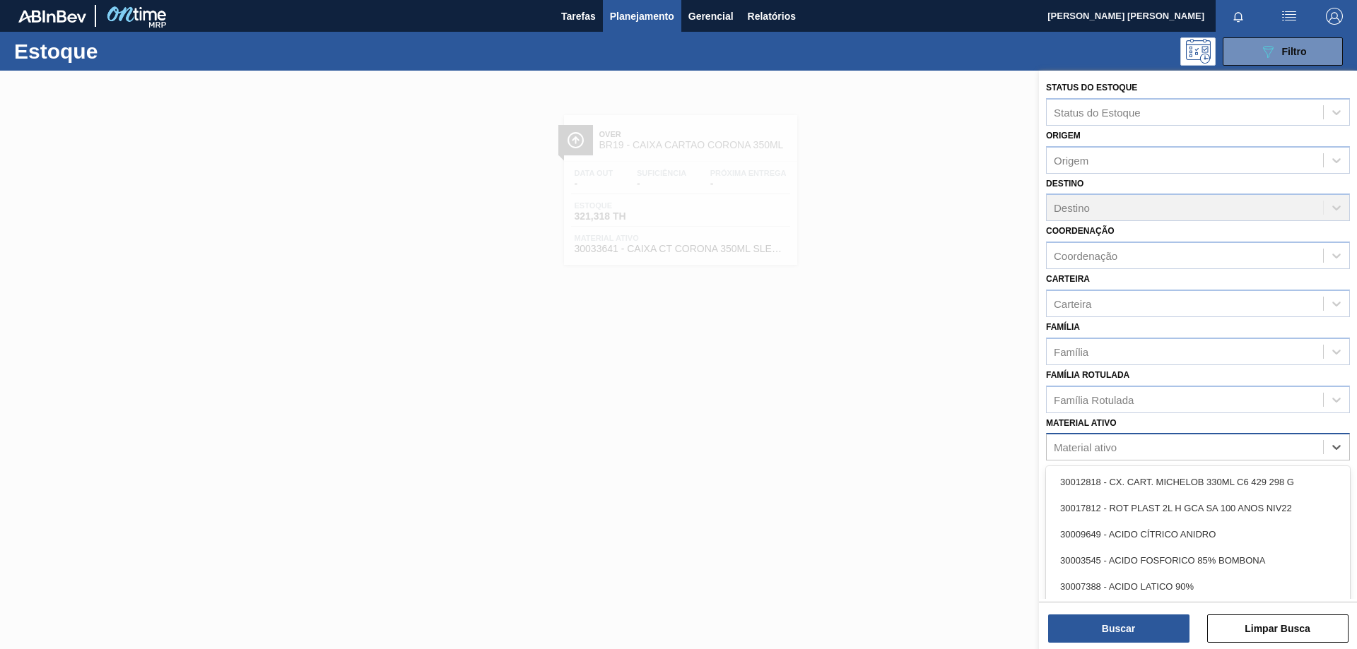
click at [1232, 451] on div "Material ativo" at bounding box center [1185, 447] width 276 height 20
paste ativo "30003623"
type ativo "30003623"
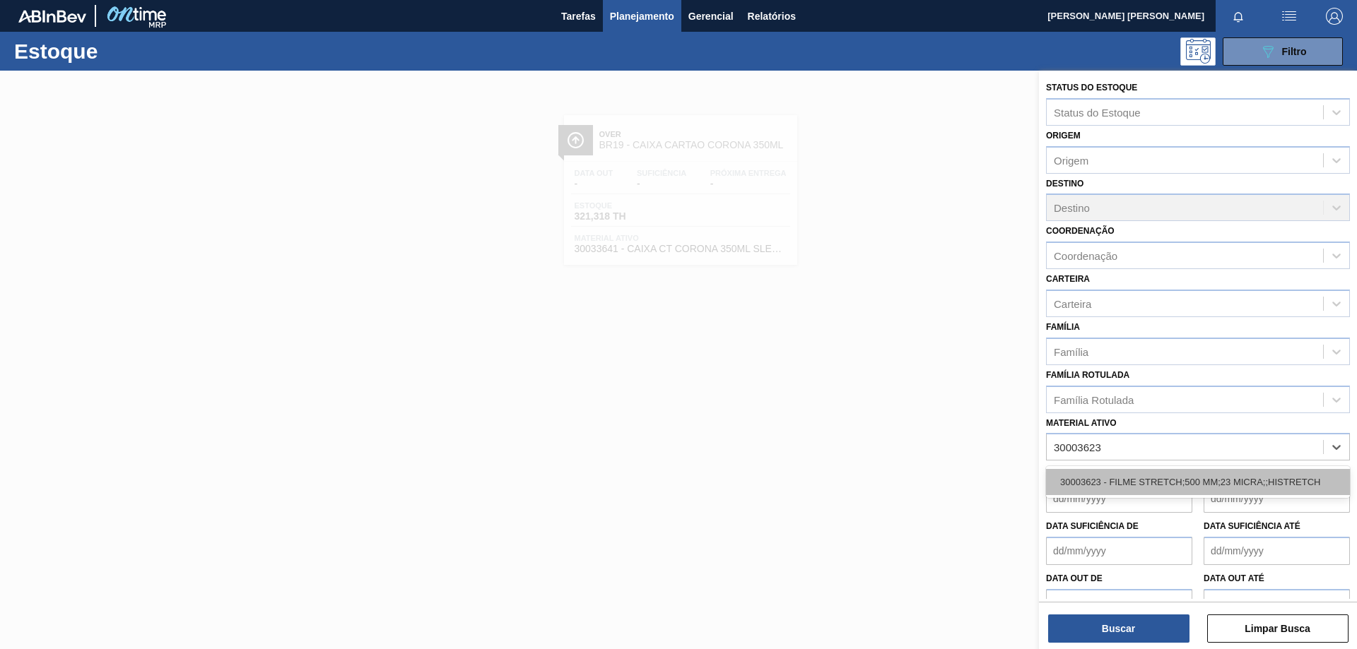
click at [1180, 477] on div "30003623 - FILME STRETCH;500 MM;23 MICRA;;HISTRETCH" at bounding box center [1198, 482] width 304 height 26
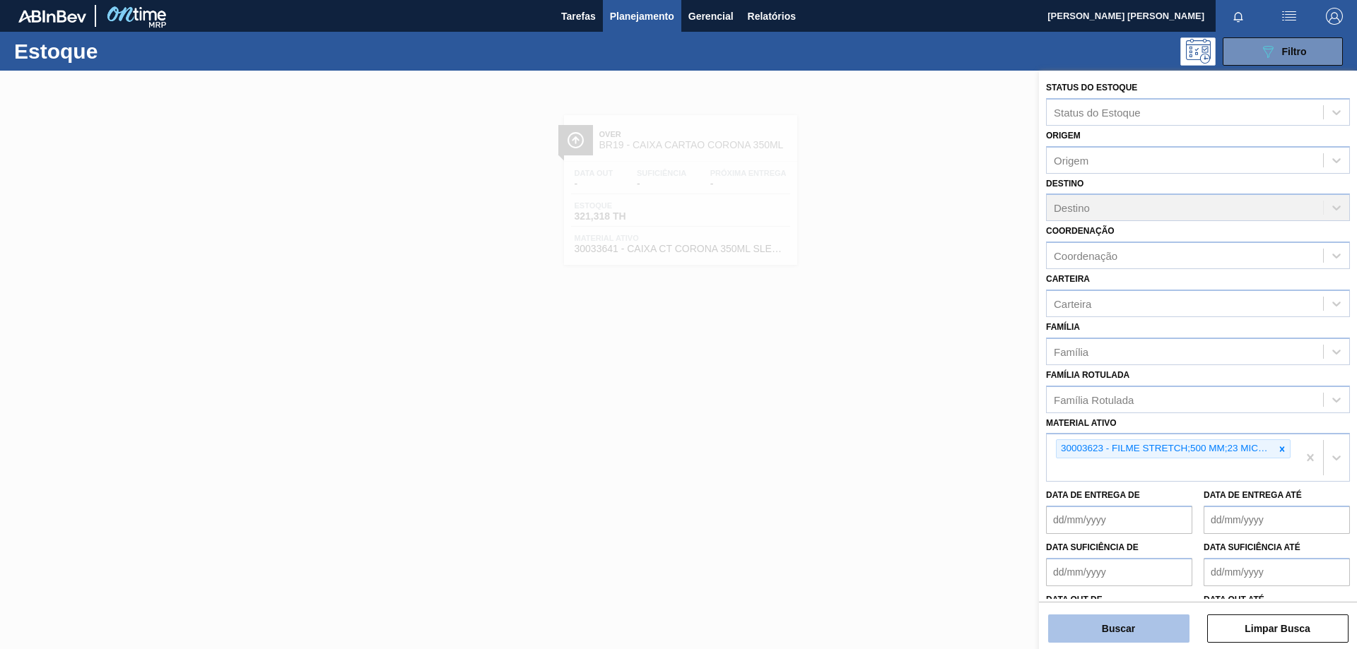
click at [1137, 622] on button "Buscar" at bounding box center [1118, 629] width 141 height 28
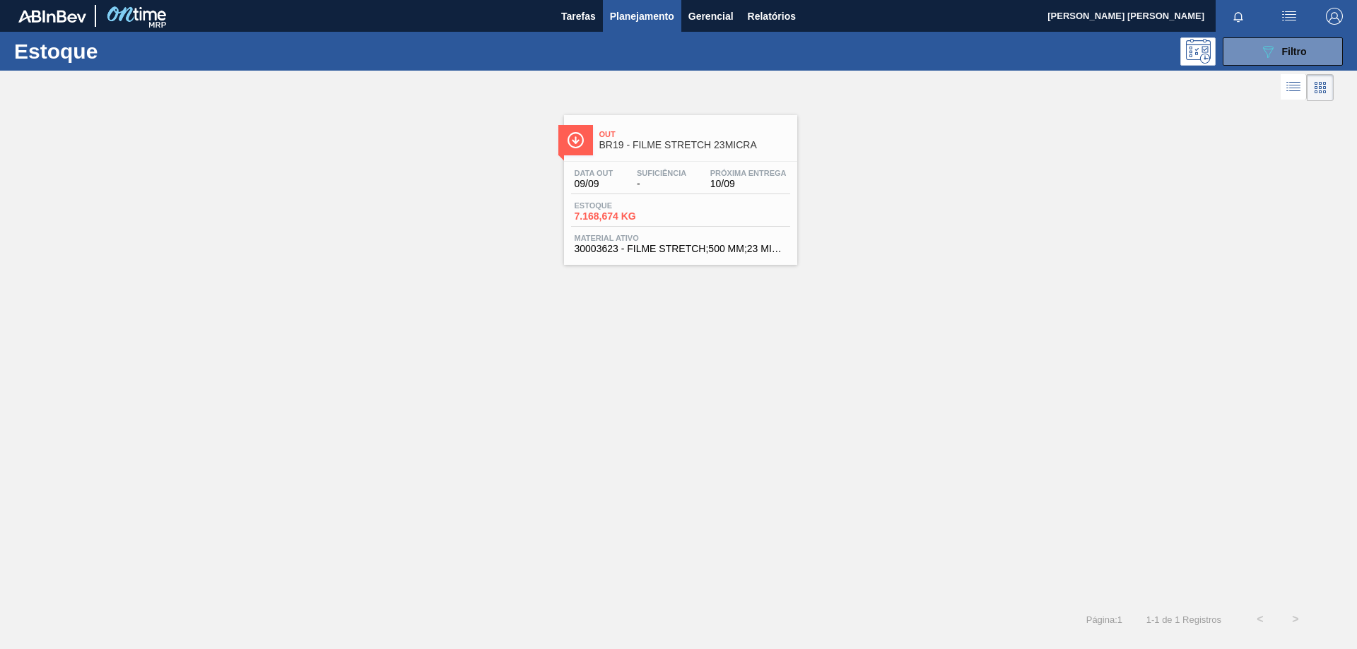
click at [670, 215] on span "7.168,674 KG" at bounding box center [623, 216] width 99 height 11
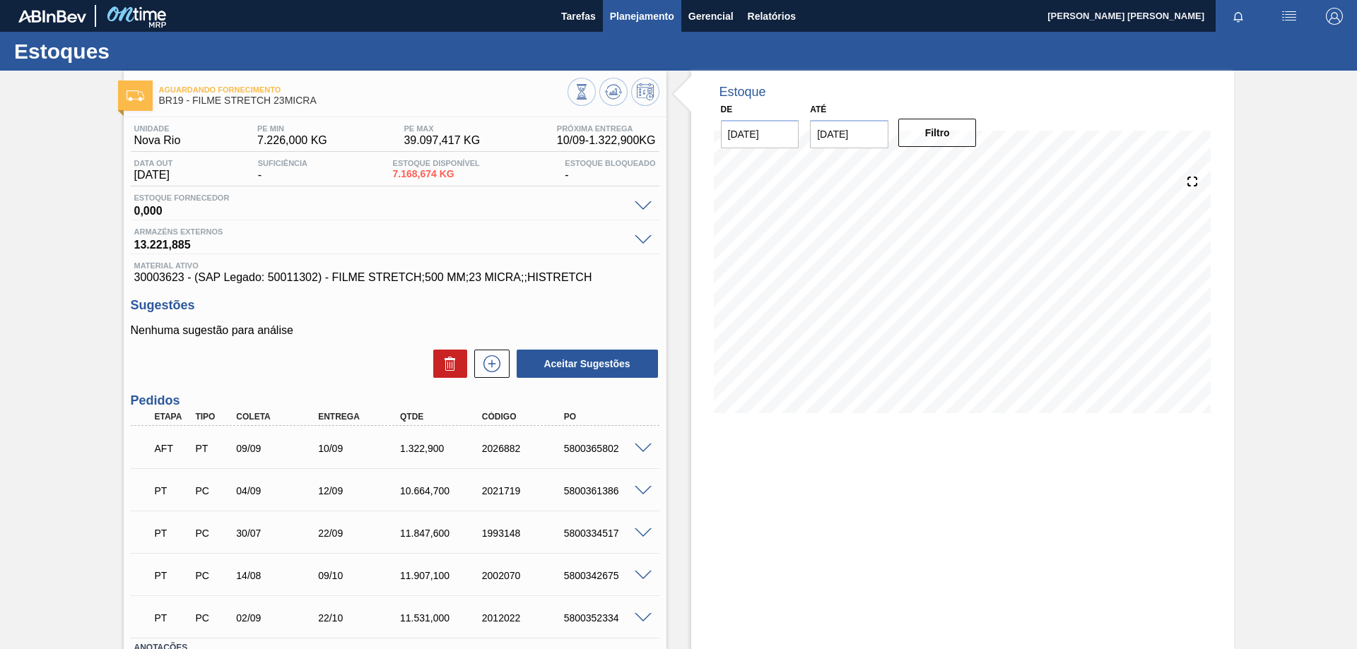
click at [617, 12] on span "Planejamento" at bounding box center [642, 16] width 64 height 17
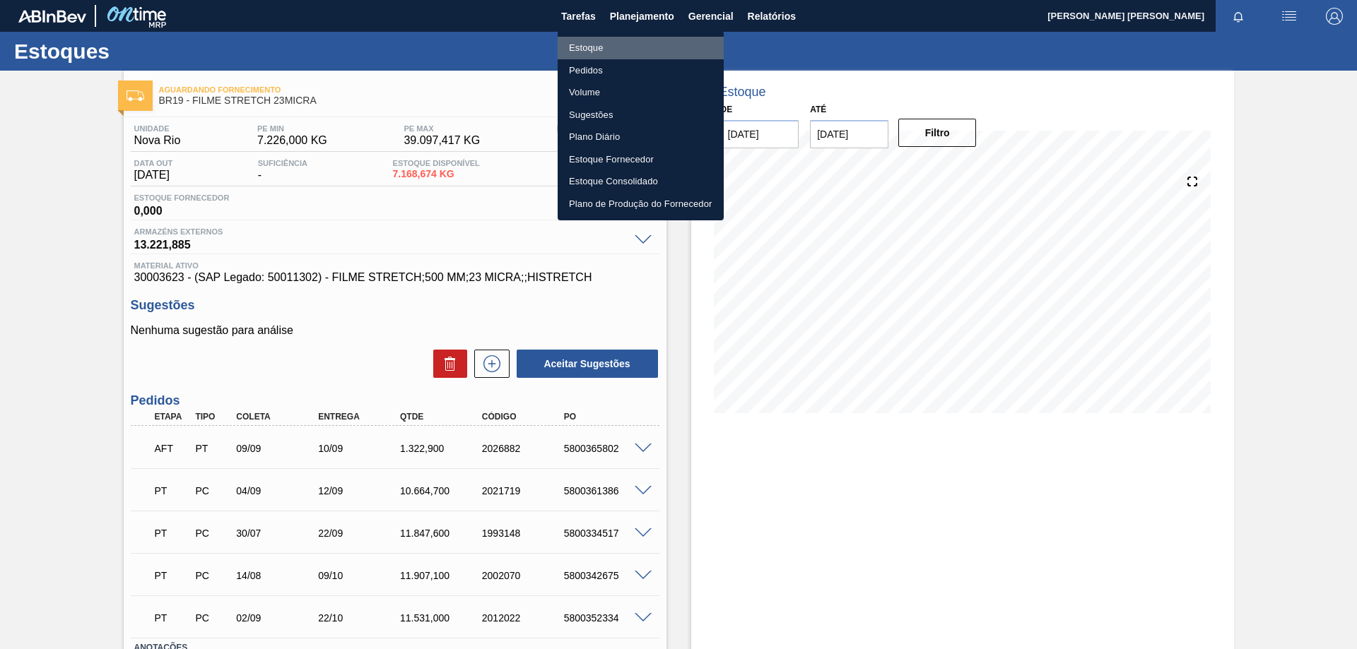
click at [582, 47] on li "Estoque" at bounding box center [641, 48] width 166 height 23
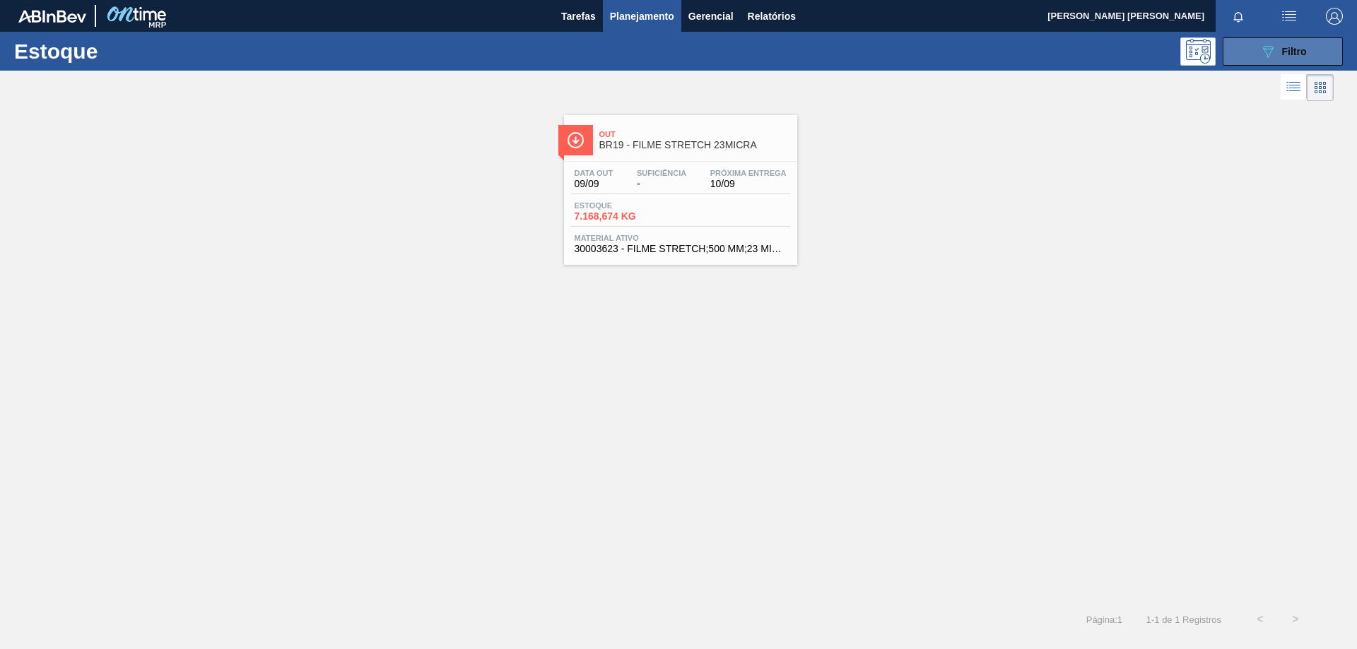
click at [1254, 57] on button "089F7B8B-B2A5-4AFE-B5C0-19BA573D28AC Filtro" at bounding box center [1282, 51] width 120 height 28
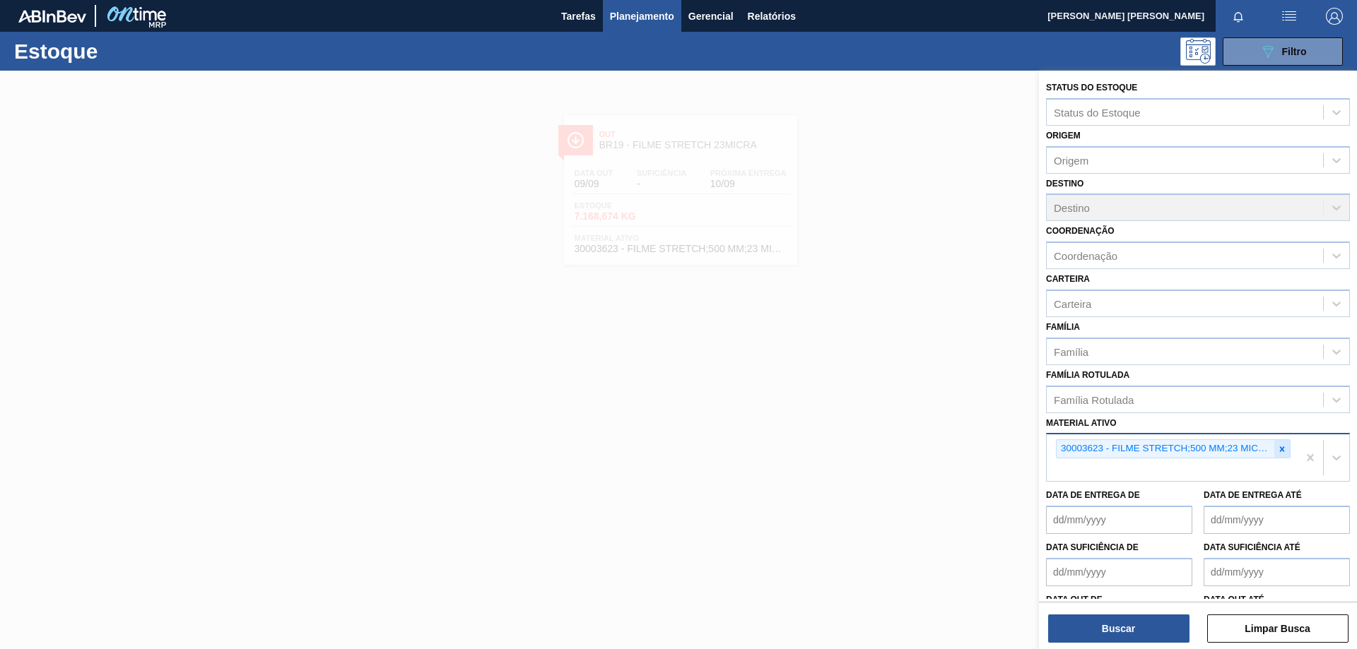
drag, startPoint x: 1285, startPoint y: 450, endPoint x: 1229, endPoint y: 449, distance: 55.8
click at [1283, 449] on div at bounding box center [1282, 449] width 16 height 18
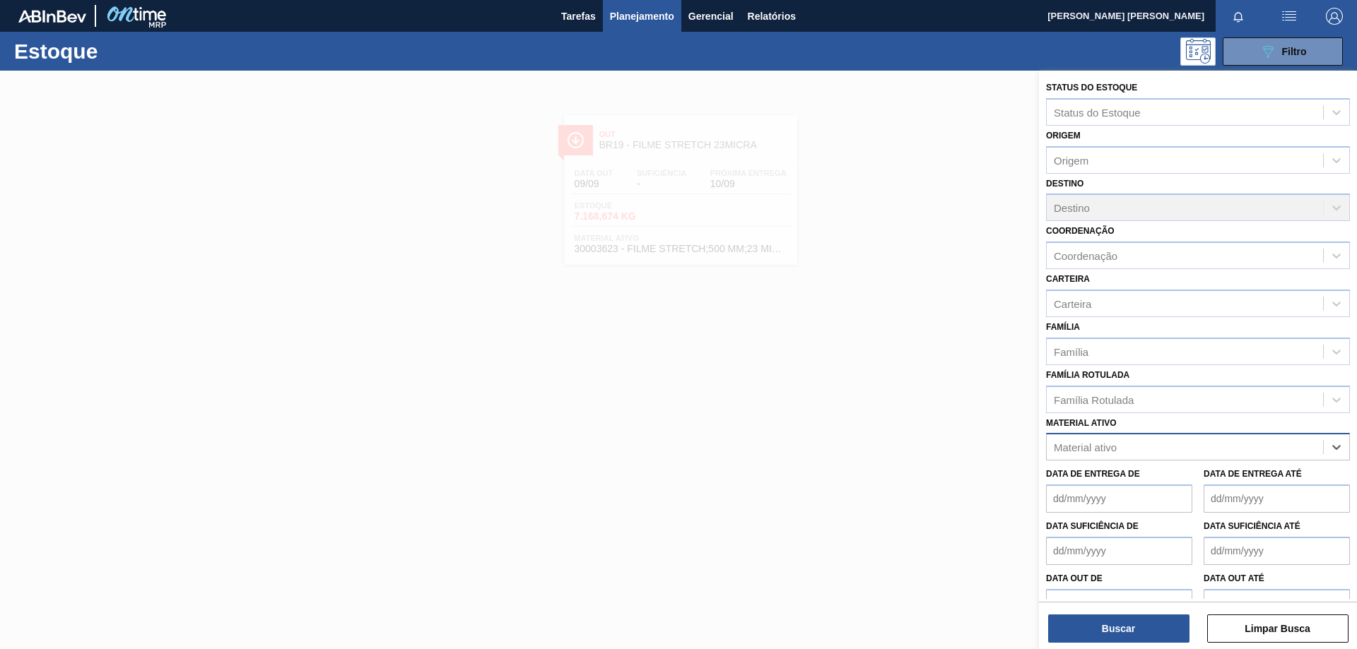
click at [1208, 449] on div "Material ativo" at bounding box center [1185, 447] width 276 height 20
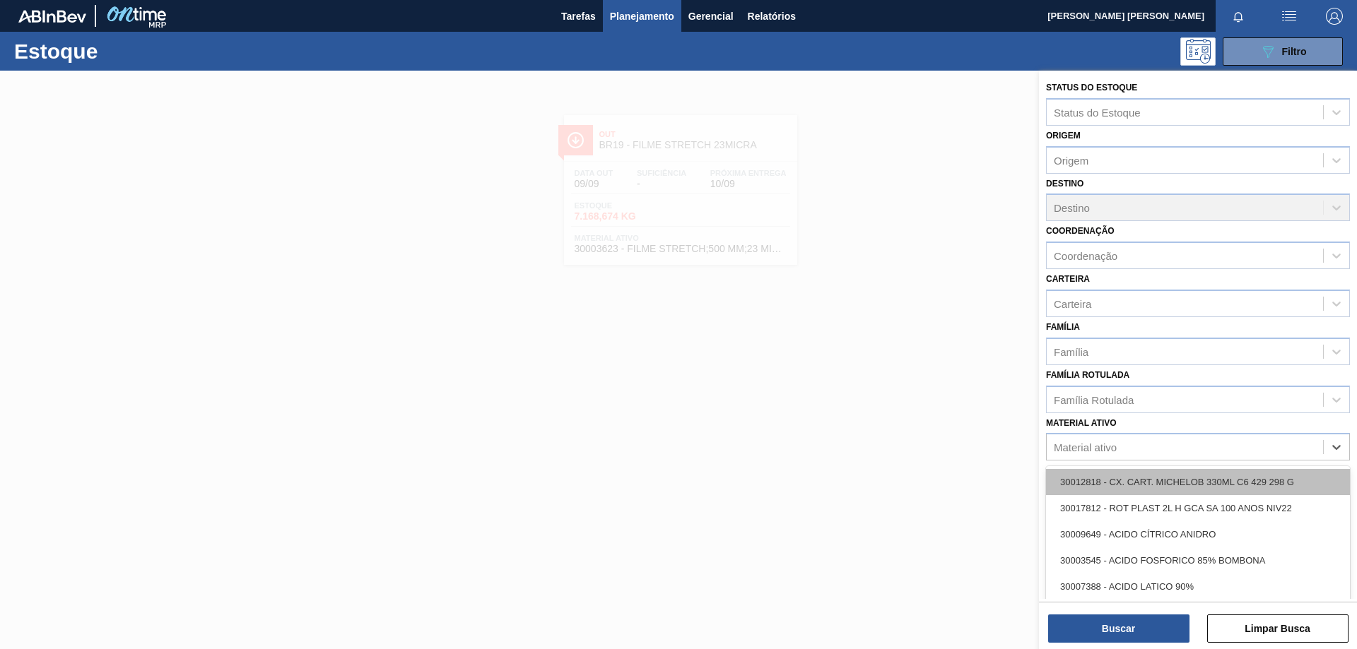
paste ativo "30033934"
type ativo "30033934"
click at [1181, 488] on div "30033934 - ROLHA MET BRAH QR CODE 021CX105" at bounding box center [1198, 482] width 304 height 26
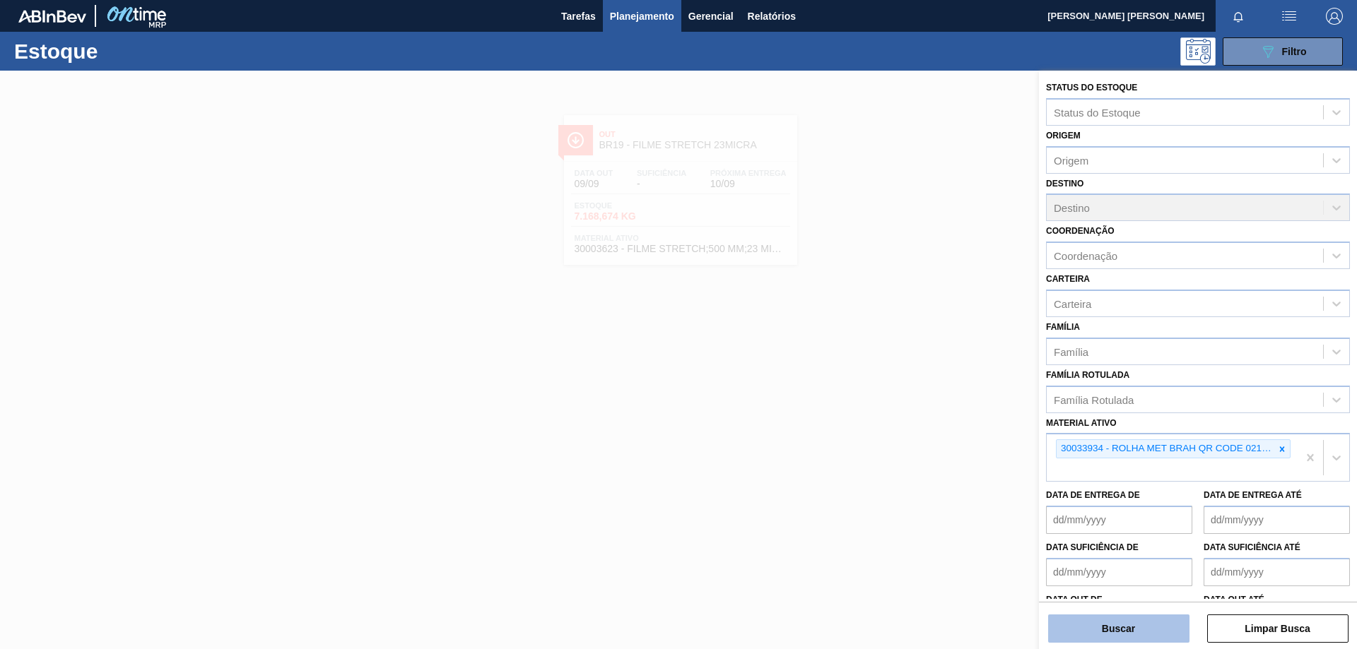
click at [1121, 625] on button "Buscar" at bounding box center [1118, 629] width 141 height 28
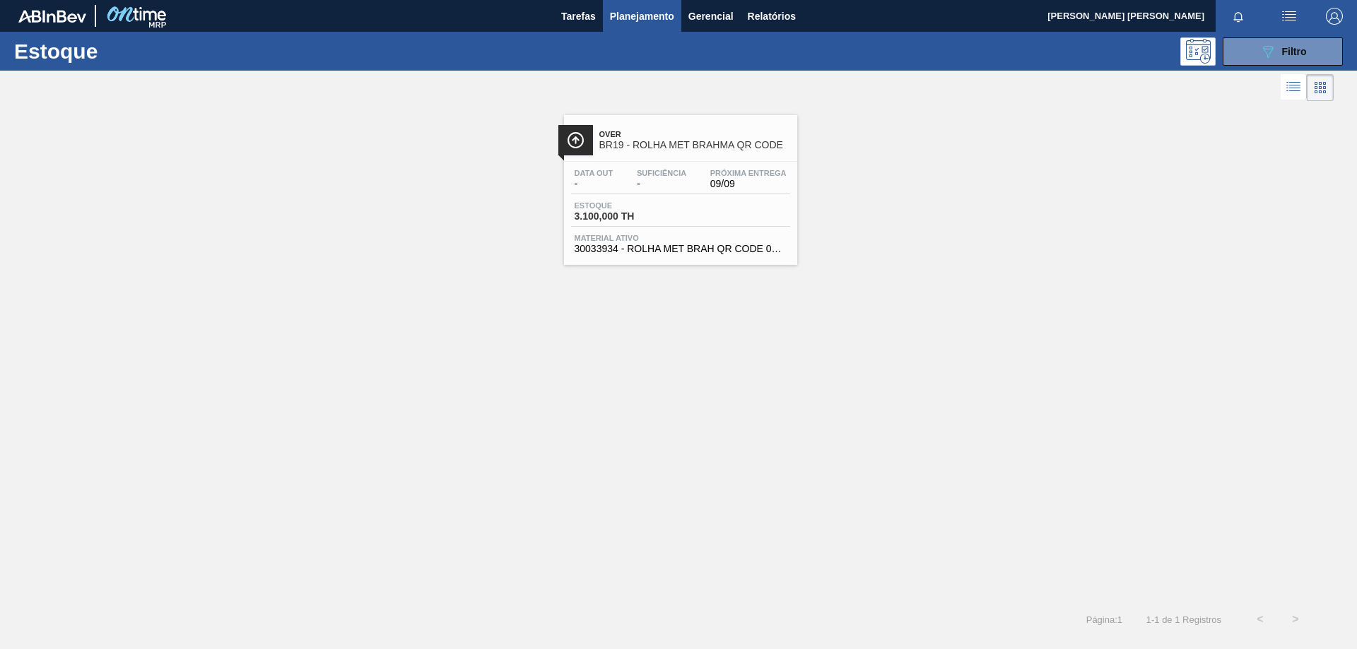
click at [584, 220] on span "3.100,000 TH" at bounding box center [623, 216] width 99 height 11
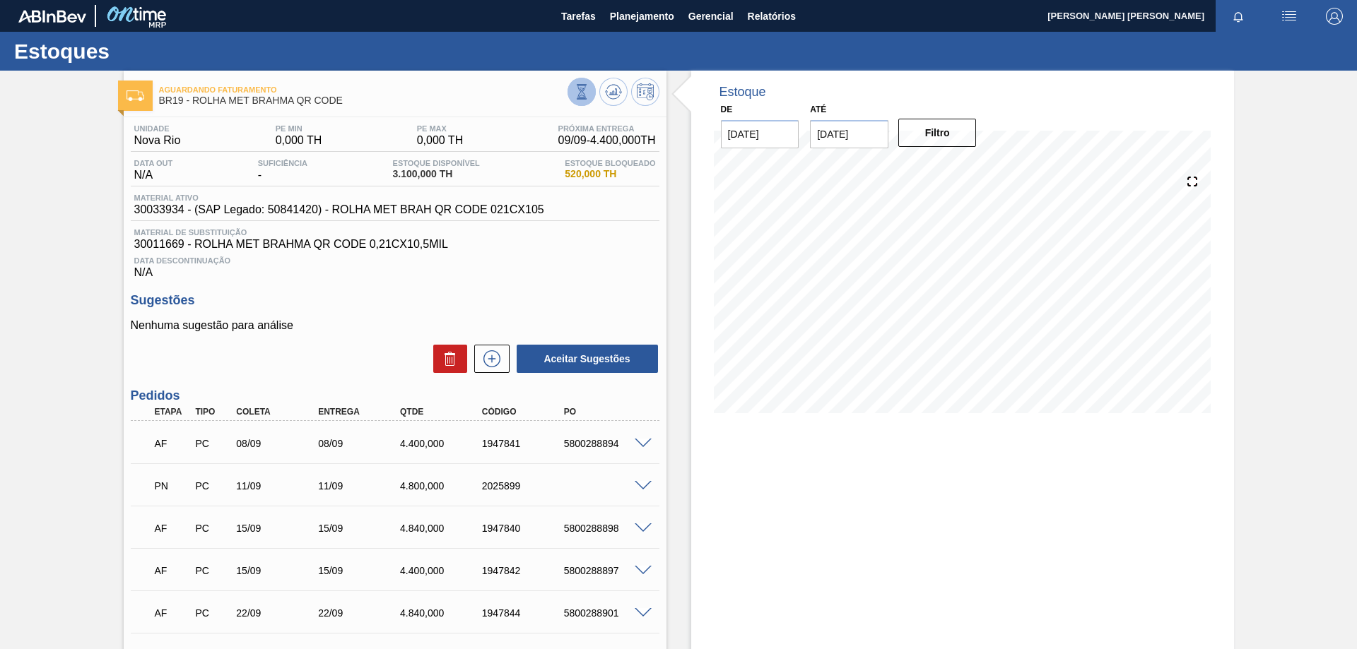
click at [574, 97] on icon at bounding box center [582, 92] width 16 height 16
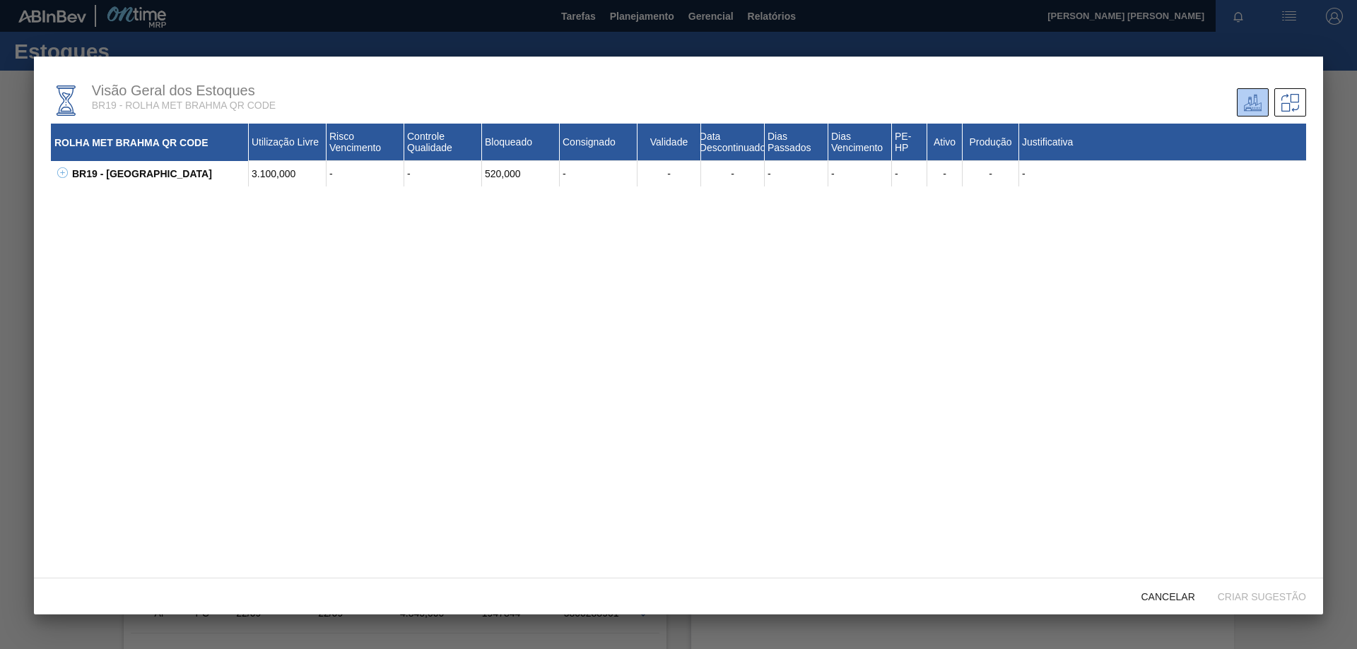
click at [61, 172] on icon at bounding box center [62, 172] width 11 height 11
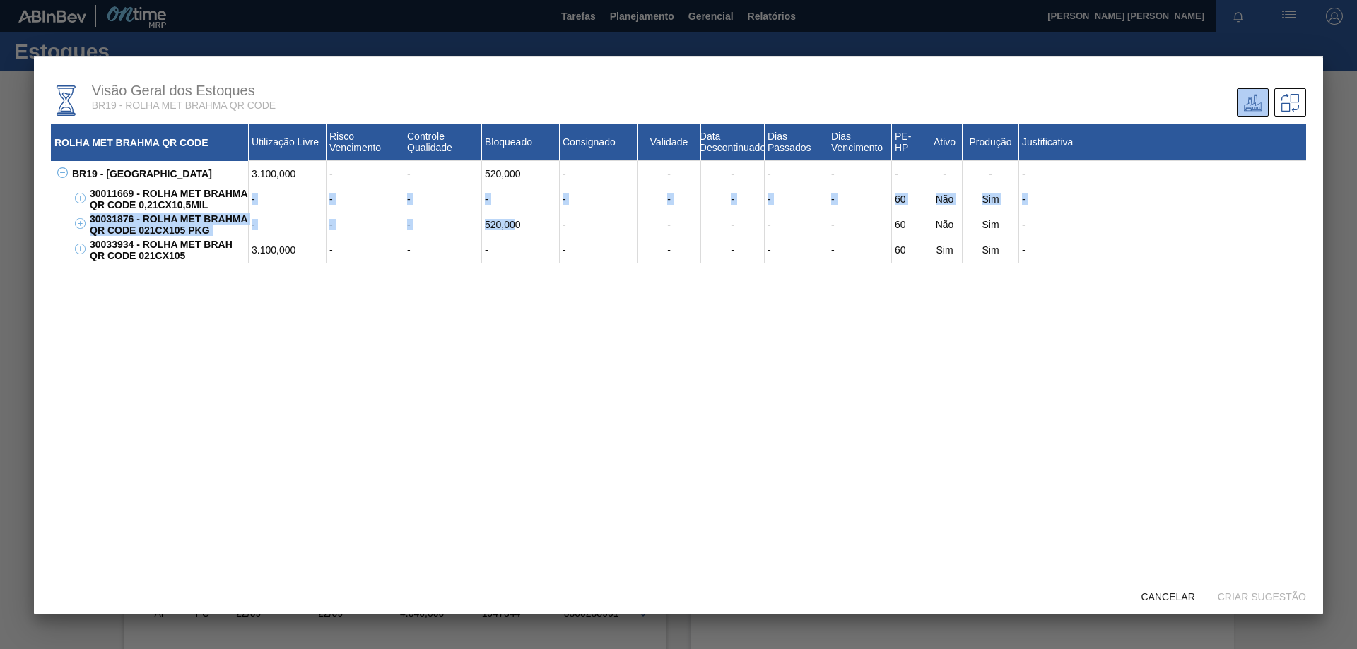
drag, startPoint x: 514, startPoint y: 225, endPoint x: 182, endPoint y: 223, distance: 331.4
click at [213, 211] on div "30011669 - ROLHA MET BRAHMA QR CODE 0,21CX10,5MIL - - - - - - - - - 60 Não Sim …" at bounding box center [687, 225] width 1237 height 76
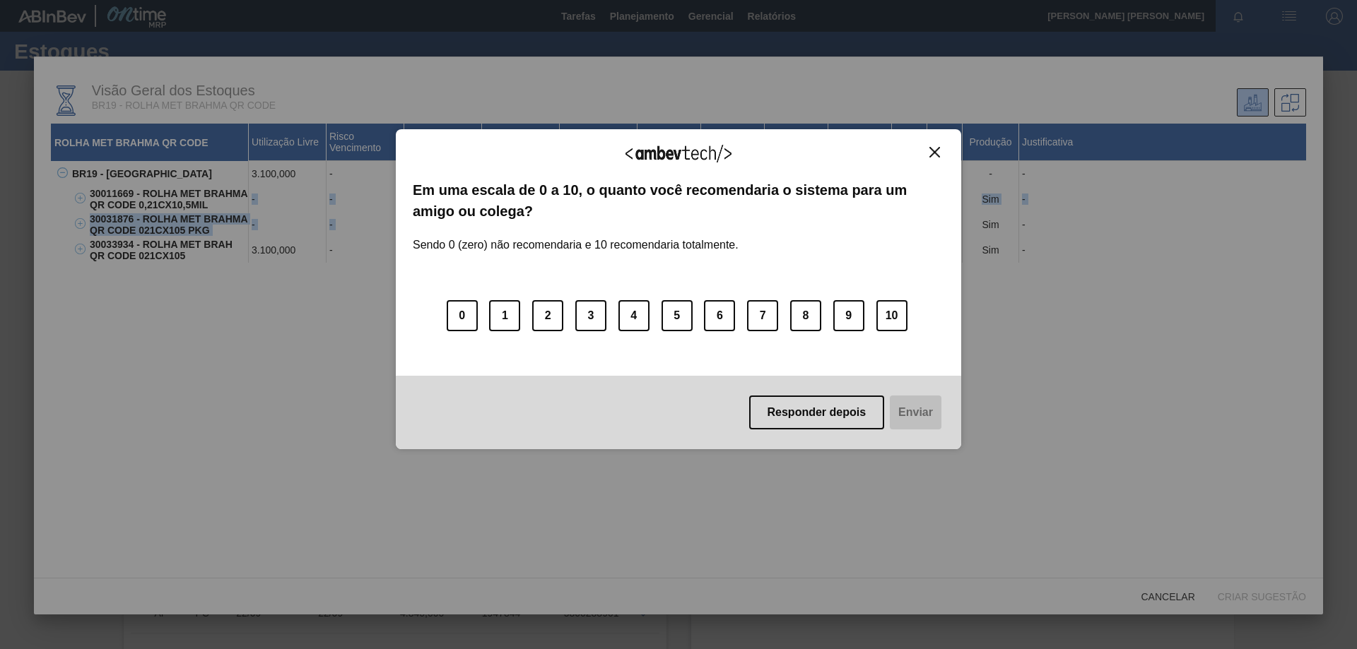
click at [933, 147] on img "Close" at bounding box center [934, 152] width 11 height 11
